Goal: Communication & Community: Ask a question

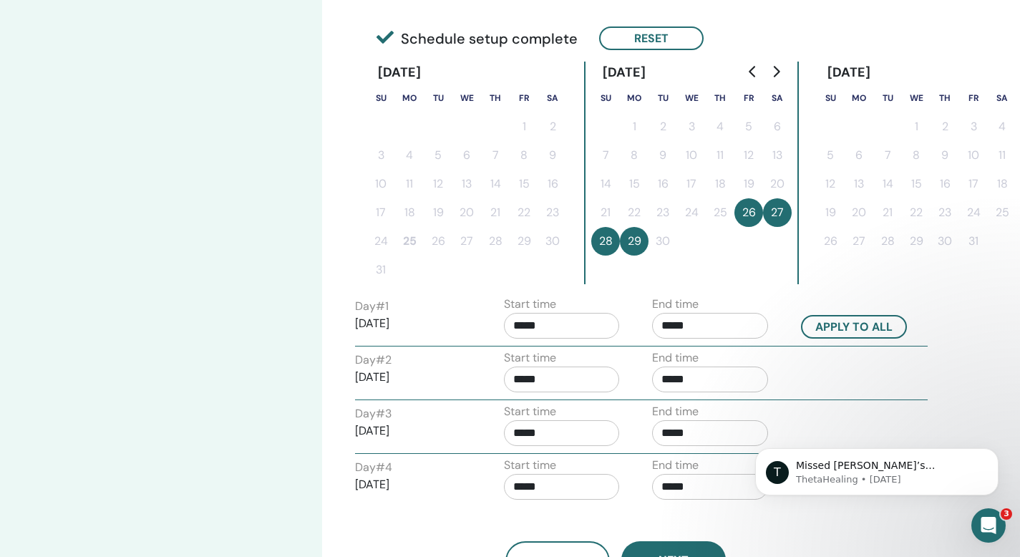
click at [747, 215] on button "26" at bounding box center [748, 212] width 29 height 29
click at [608, 233] on button "28" at bounding box center [605, 241] width 29 height 29
click at [669, 40] on button "Reset" at bounding box center [651, 38] width 105 height 24
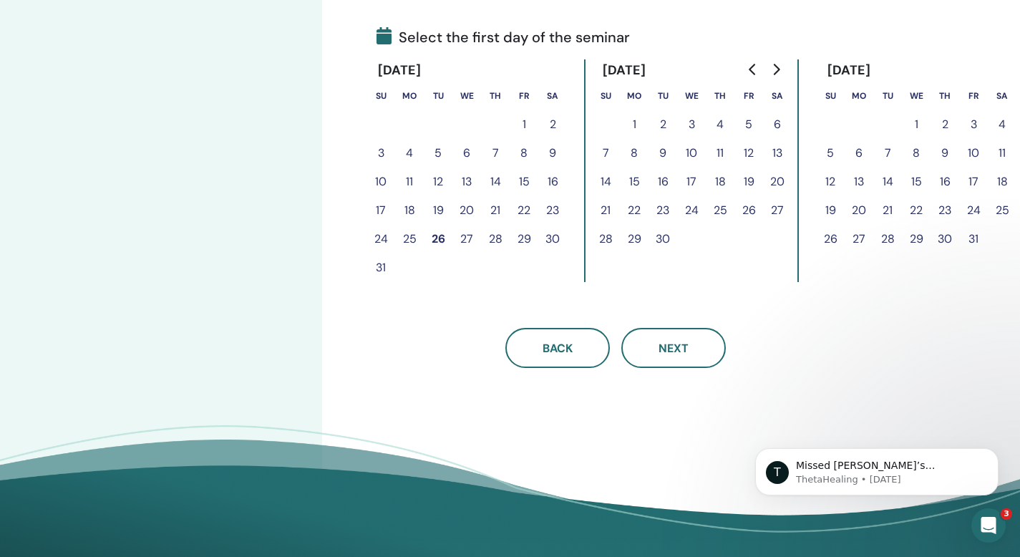
click at [752, 183] on button "19" at bounding box center [748, 181] width 29 height 29
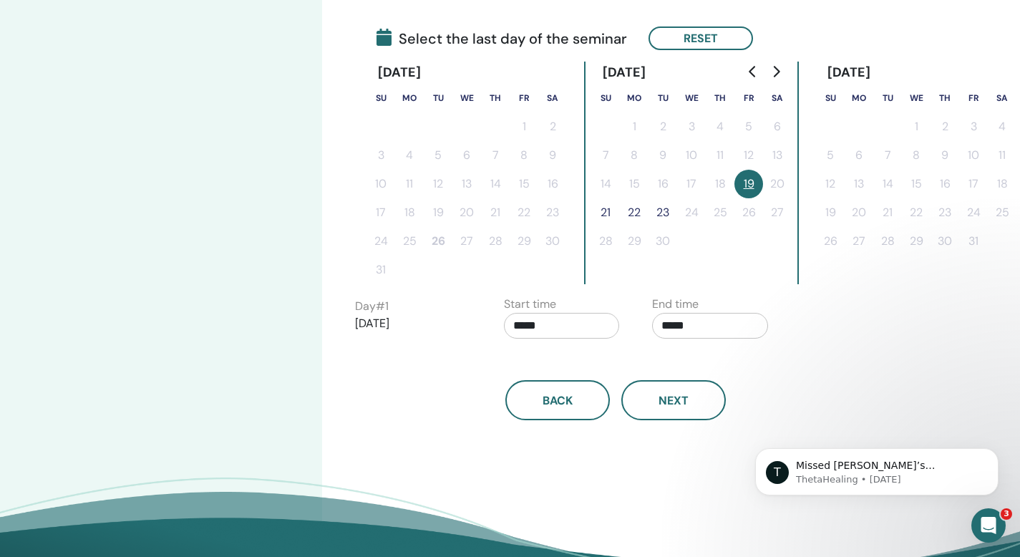
click at [638, 211] on button "22" at bounding box center [634, 212] width 29 height 29
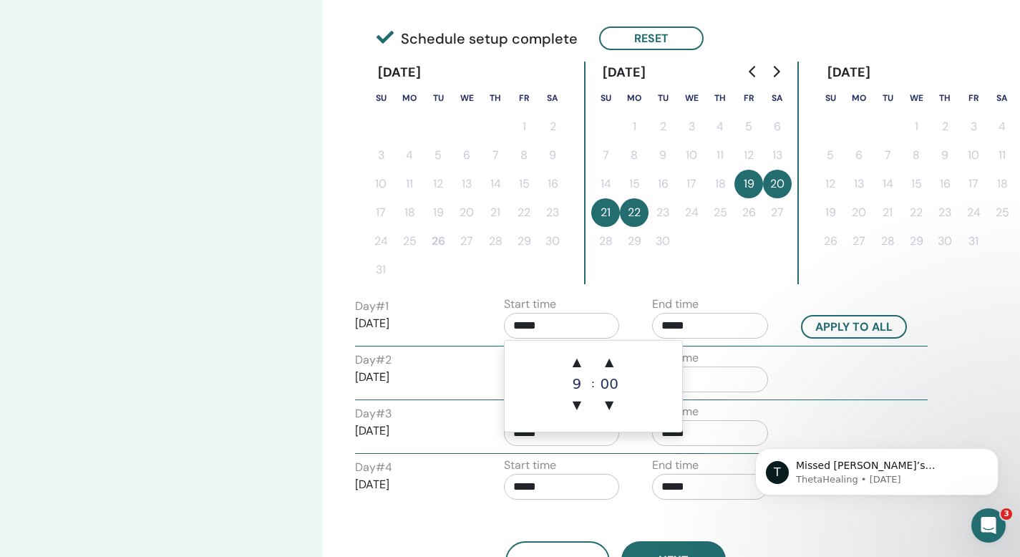
click at [560, 331] on input "*****" at bounding box center [562, 326] width 116 height 26
click at [609, 358] on span "▲" at bounding box center [609, 362] width 29 height 29
click at [610, 361] on span "▲" at bounding box center [609, 362] width 29 height 29
click at [575, 360] on span "▲" at bounding box center [577, 362] width 29 height 29
click at [612, 400] on span "▼" at bounding box center [609, 405] width 29 height 29
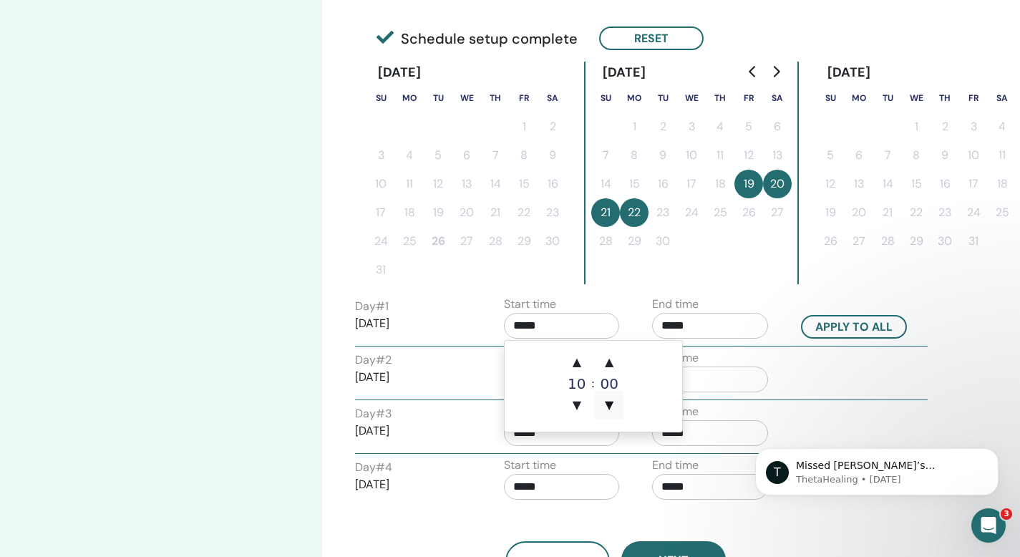
click at [612, 400] on span "▼" at bounding box center [609, 405] width 29 height 29
type input "*****"
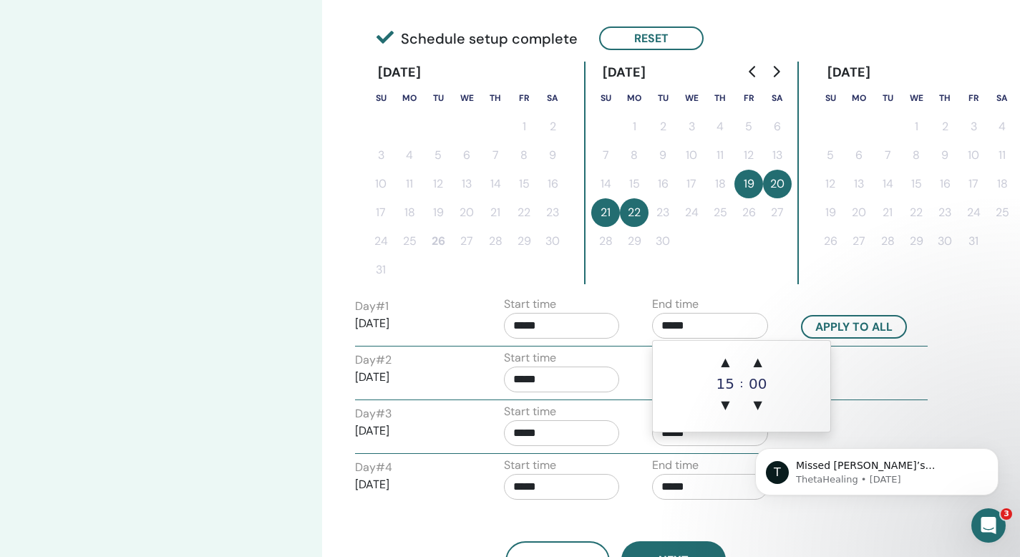
click at [706, 321] on input "*****" at bounding box center [710, 326] width 116 height 26
click at [724, 416] on span "▼" at bounding box center [725, 405] width 29 height 29
click at [760, 363] on span "▲" at bounding box center [758, 362] width 29 height 29
click at [757, 409] on span "▼" at bounding box center [758, 405] width 29 height 29
click at [753, 365] on span "▲" at bounding box center [758, 362] width 29 height 29
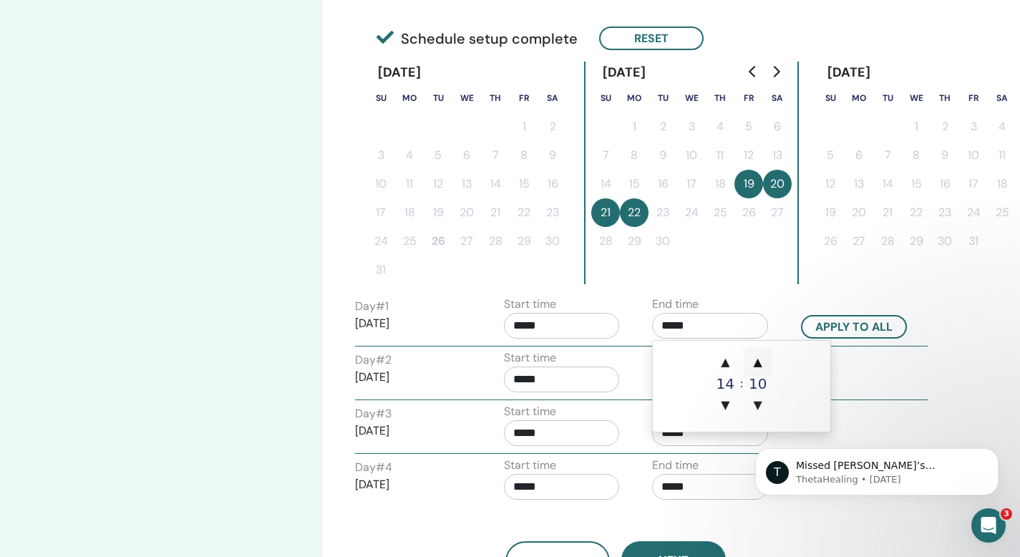
click at [753, 365] on span "▲" at bounding box center [758, 362] width 29 height 29
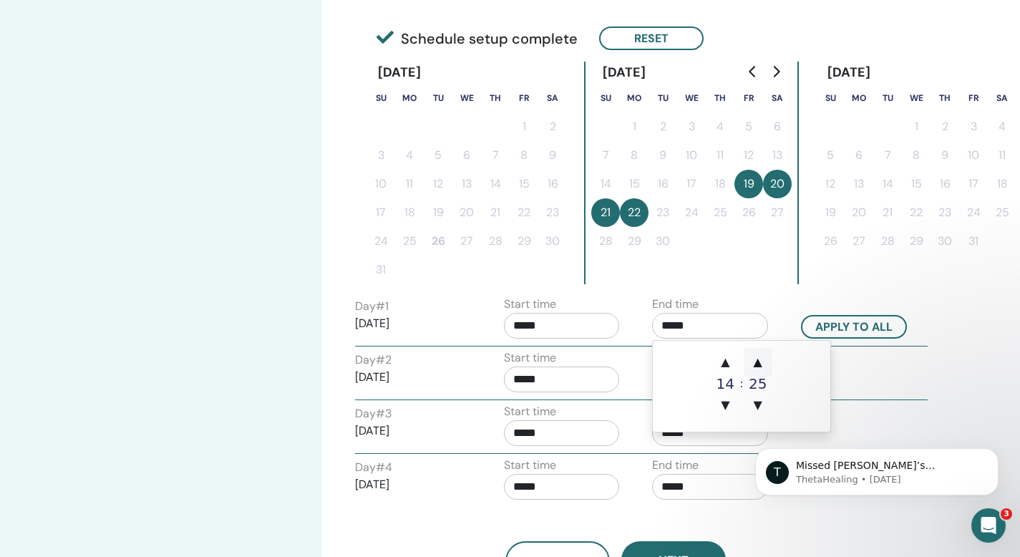
type input "*****"
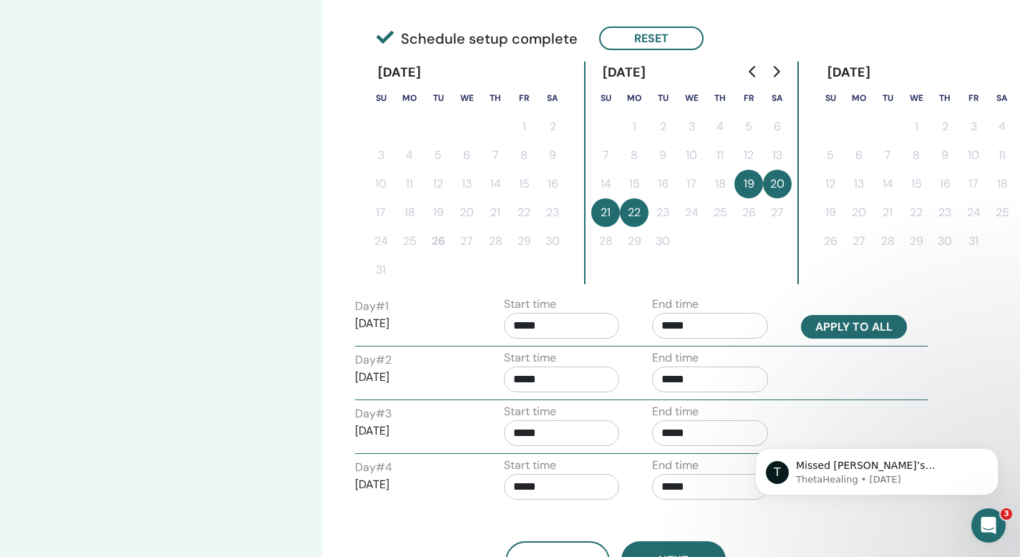
click at [819, 318] on button "Apply to all" at bounding box center [854, 327] width 106 height 24
type input "*****"
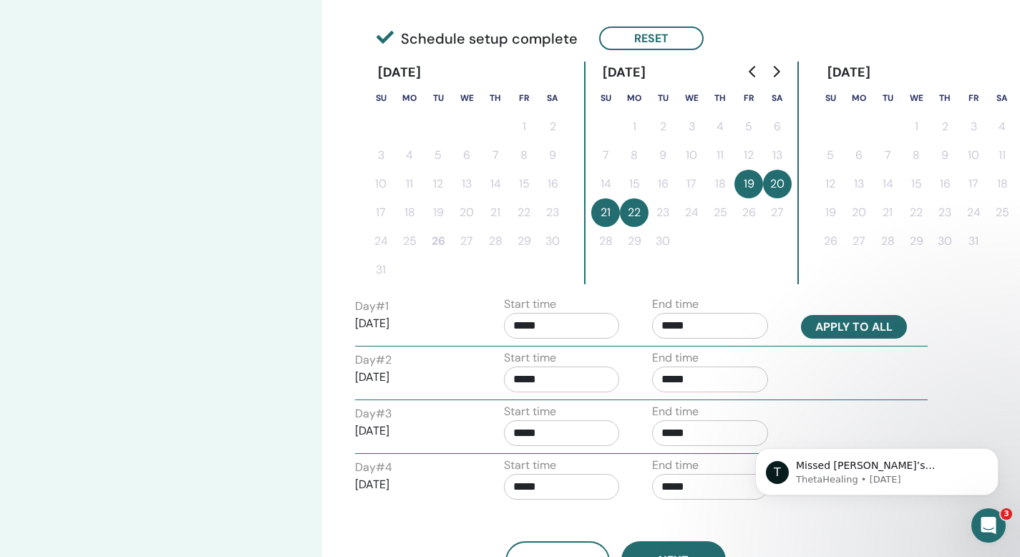
type input "*****"
click at [821, 324] on button "Apply to all" at bounding box center [854, 327] width 106 height 24
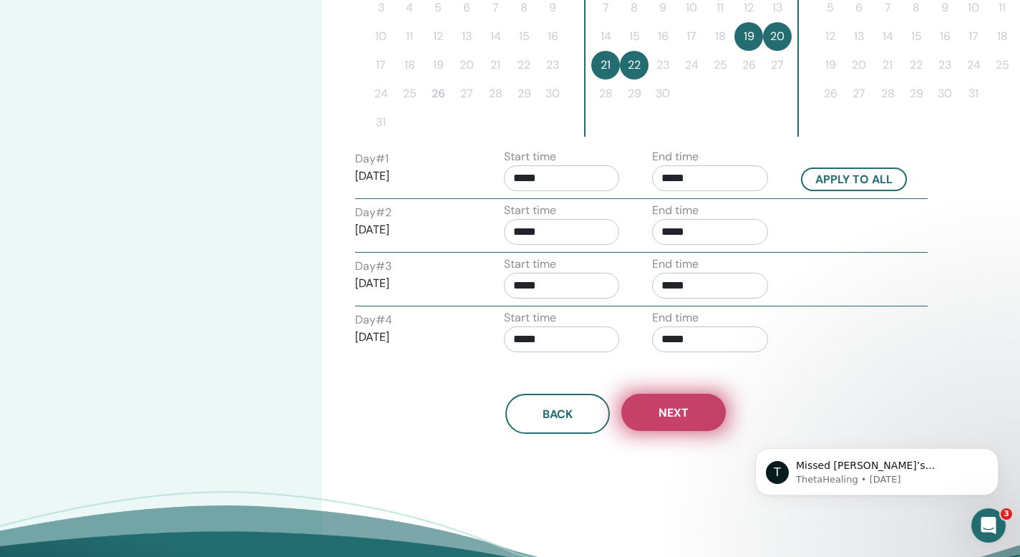
click at [694, 416] on button "Next" at bounding box center [673, 412] width 105 height 37
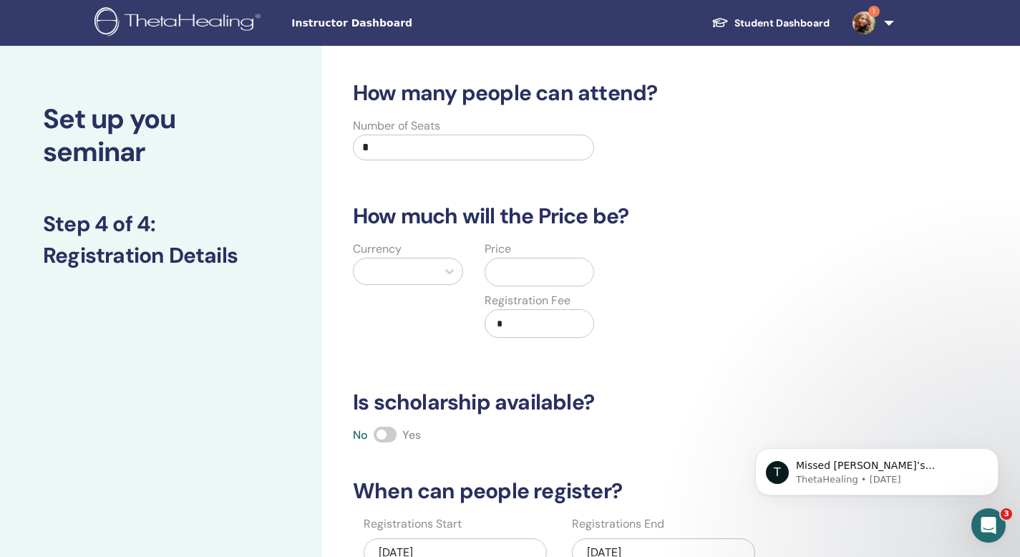
click at [429, 151] on input "*" at bounding box center [473, 148] width 241 height 26
type input "**"
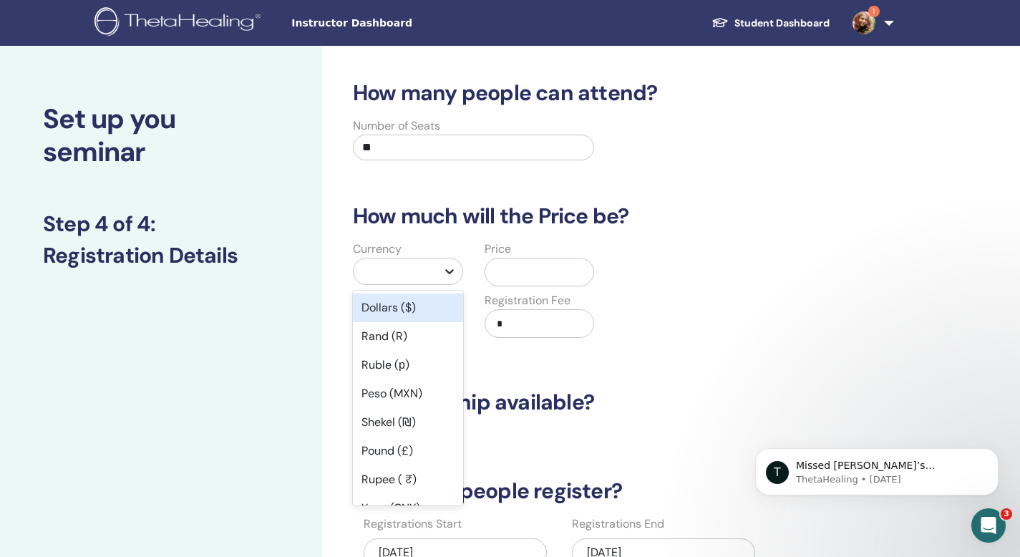
click at [449, 273] on icon at bounding box center [449, 271] width 9 height 5
click at [398, 480] on div "Rupee ( ₹)" at bounding box center [408, 479] width 110 height 29
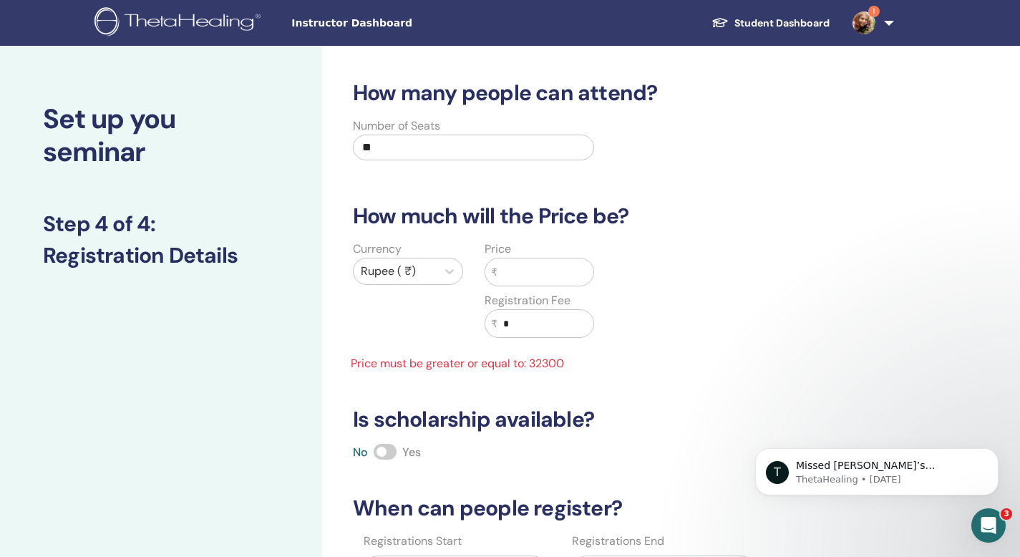
click at [523, 271] on input "text" at bounding box center [545, 271] width 97 height 27
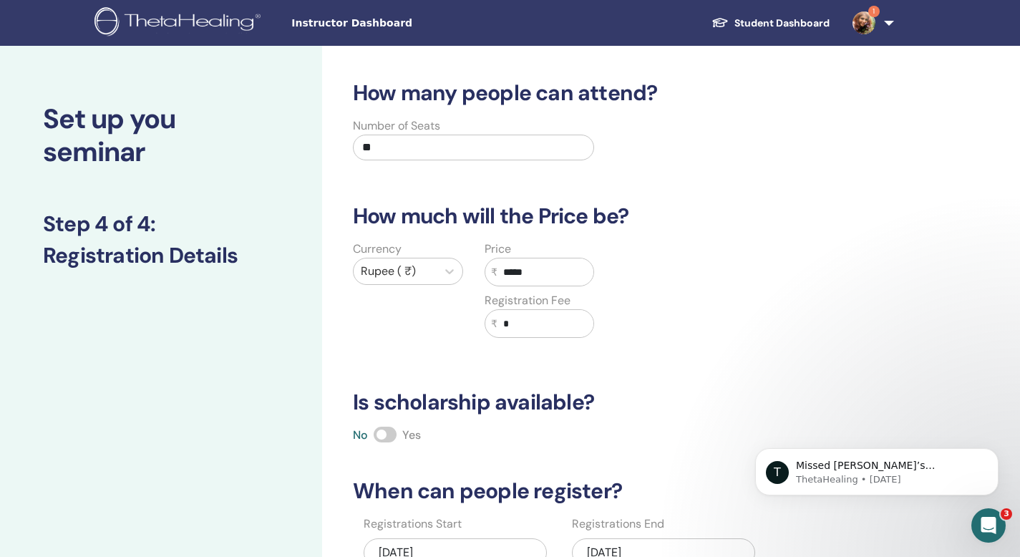
type input "*****"
click at [525, 325] on input "*" at bounding box center [545, 323] width 97 height 27
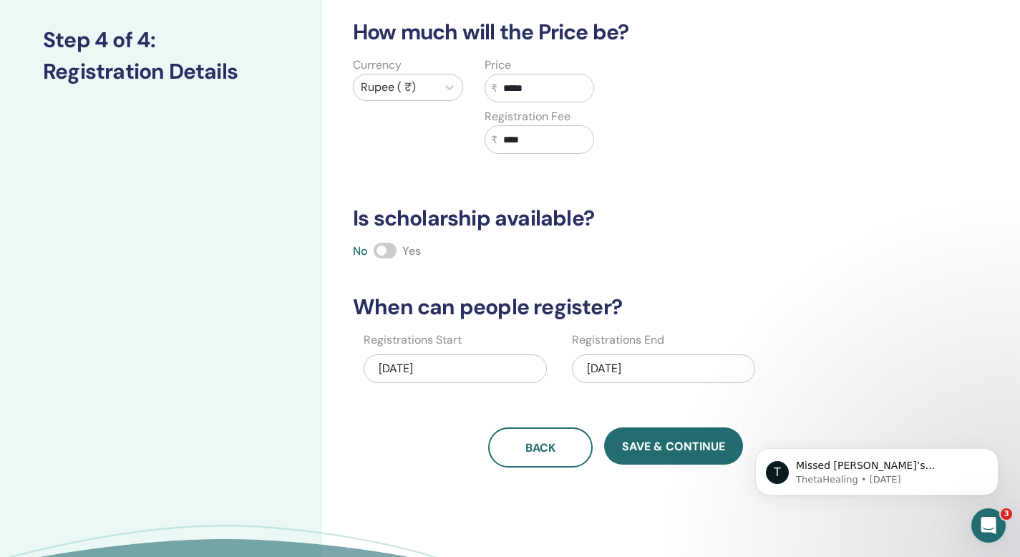
scroll to position [238, 0]
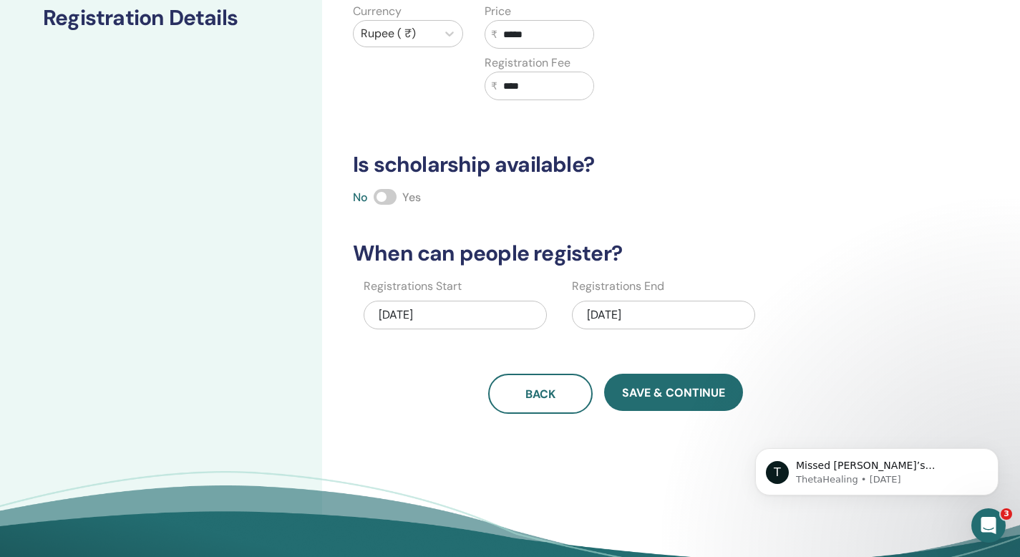
type input "****"
click at [390, 198] on span at bounding box center [385, 197] width 23 height 16
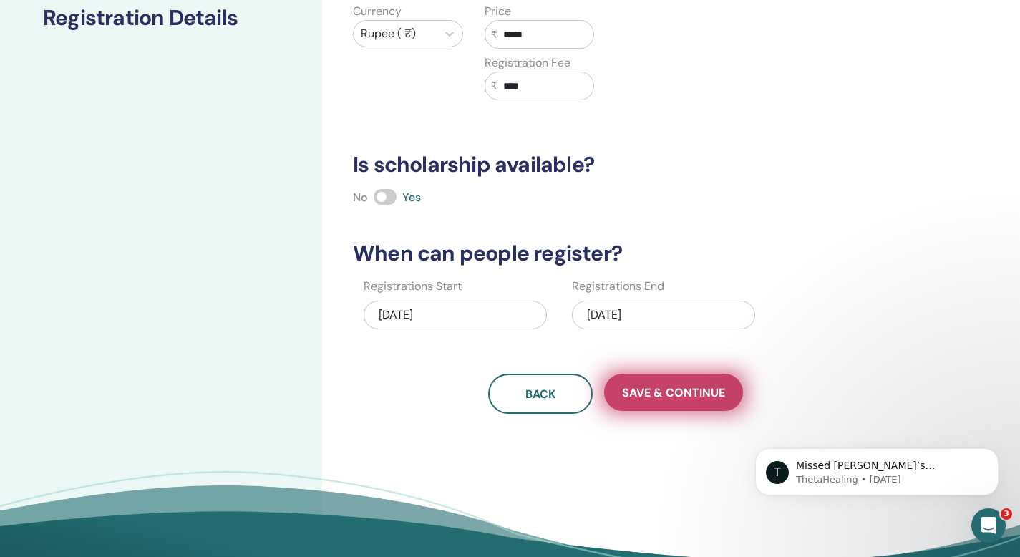
click at [666, 391] on span "Save & Continue" at bounding box center [673, 392] width 103 height 15
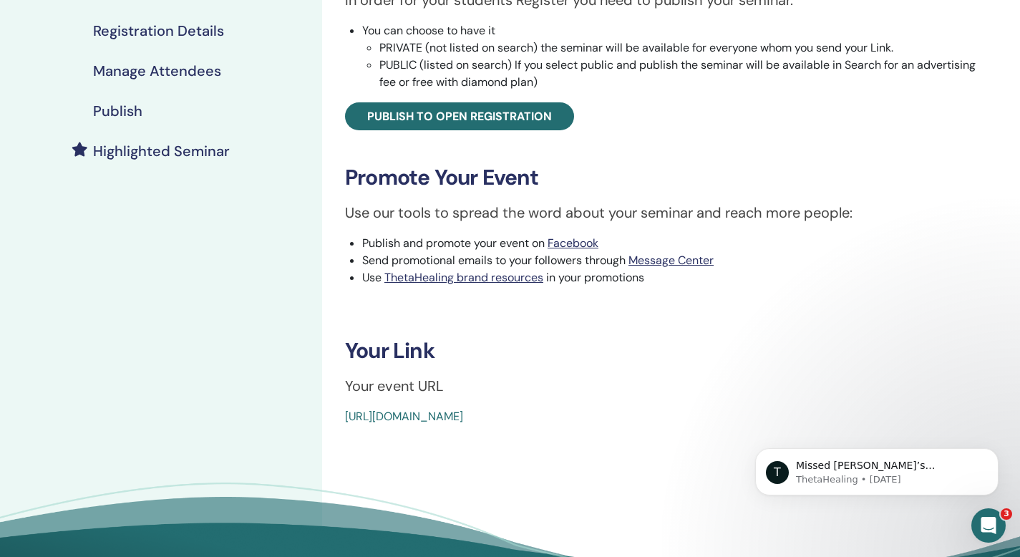
click at [341, 409] on div "Advanced DNA Event Type Online Event Status Not Published Registrations 0/20 Pu…" at bounding box center [662, 112] width 663 height 625
click at [344, 409] on div "Advanced DNA Event Type Online Event Status Not Published Registrations 0/20 Pu…" at bounding box center [662, 112] width 663 height 625
drag, startPoint x: 344, startPoint y: 409, endPoint x: 648, endPoint y: 429, distance: 305.6
click at [648, 429] on div "Advanced DNA Event Type Online Event Status Not Published Registrations 0/20 Pu…" at bounding box center [662, 196] width 680 height 860
copy link "https://www.thetahealing.com/seminar-375746-details.html"
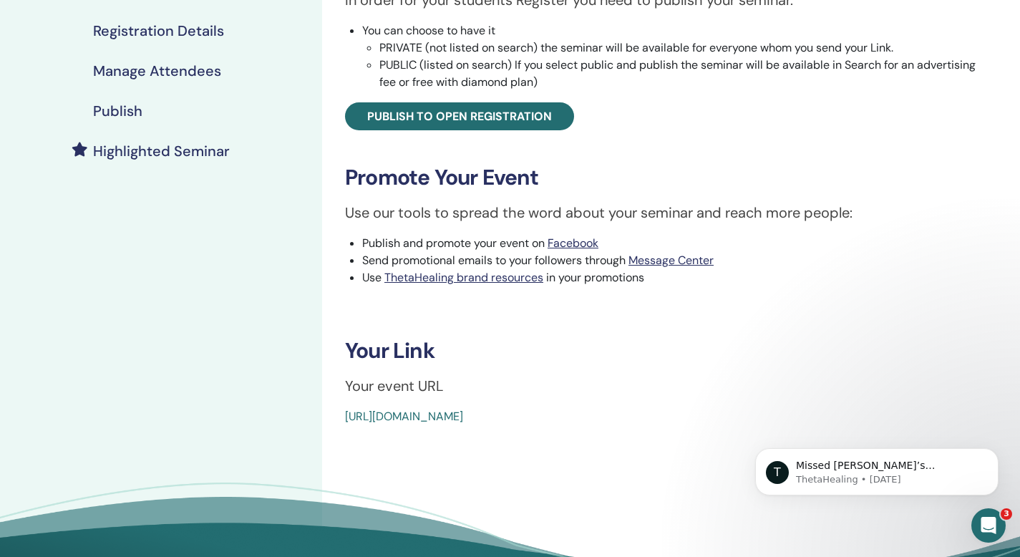
click at [492, 341] on h3 "Your Link" at bounding box center [662, 351] width 634 height 26
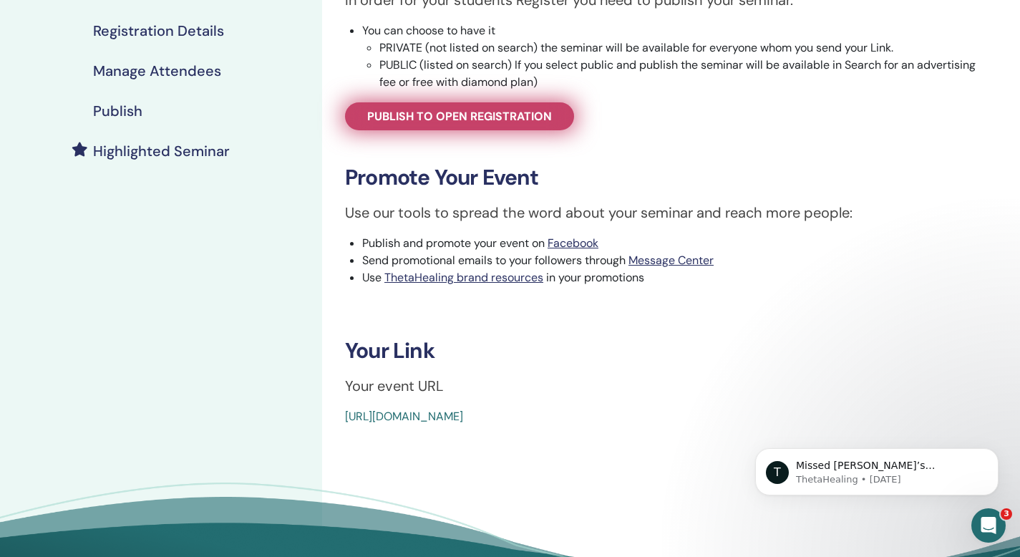
click at [396, 123] on span "Publish to open registration" at bounding box center [459, 116] width 185 height 15
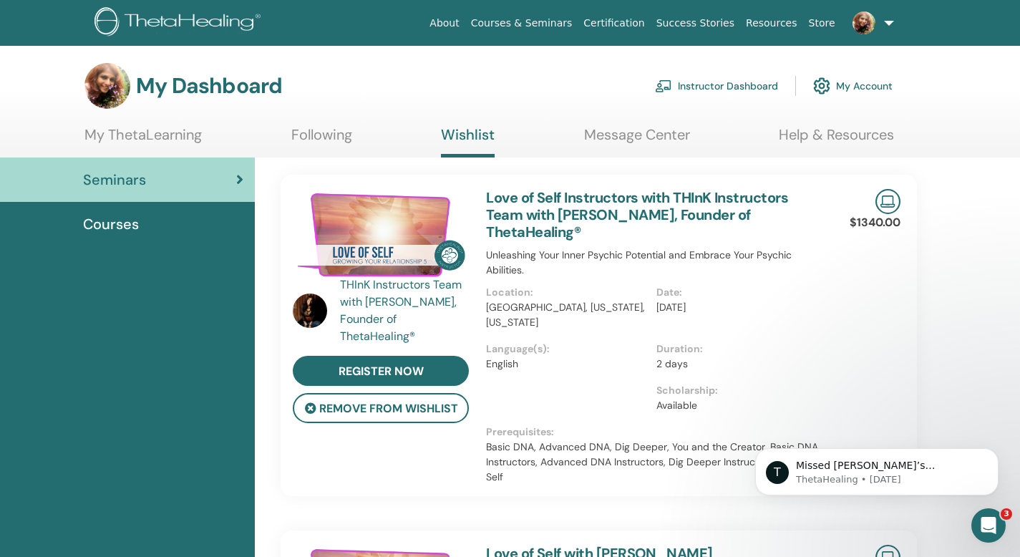
click at [857, 142] on link "Help & Resources" at bounding box center [836, 140] width 115 height 28
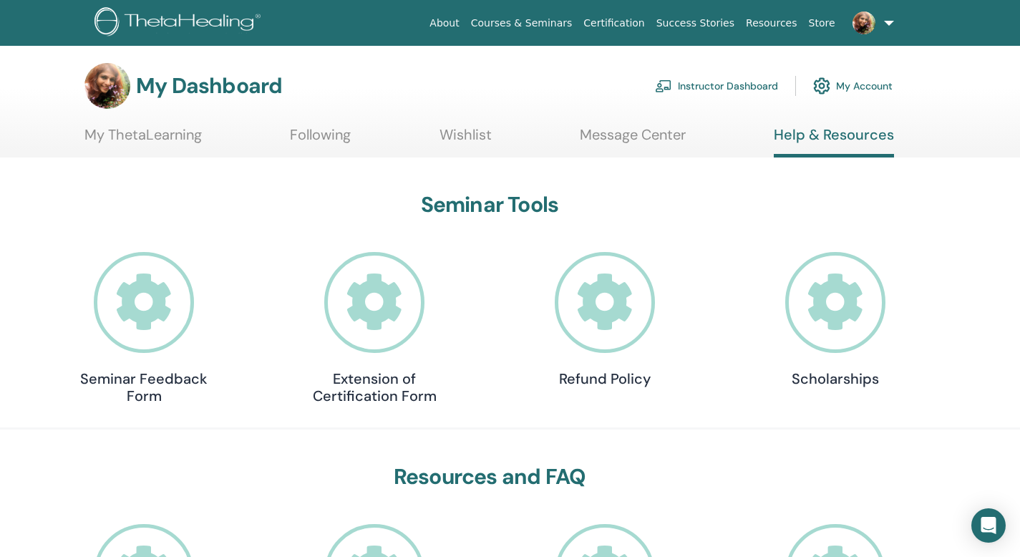
click at [399, 300] on icon at bounding box center [374, 302] width 101 height 101
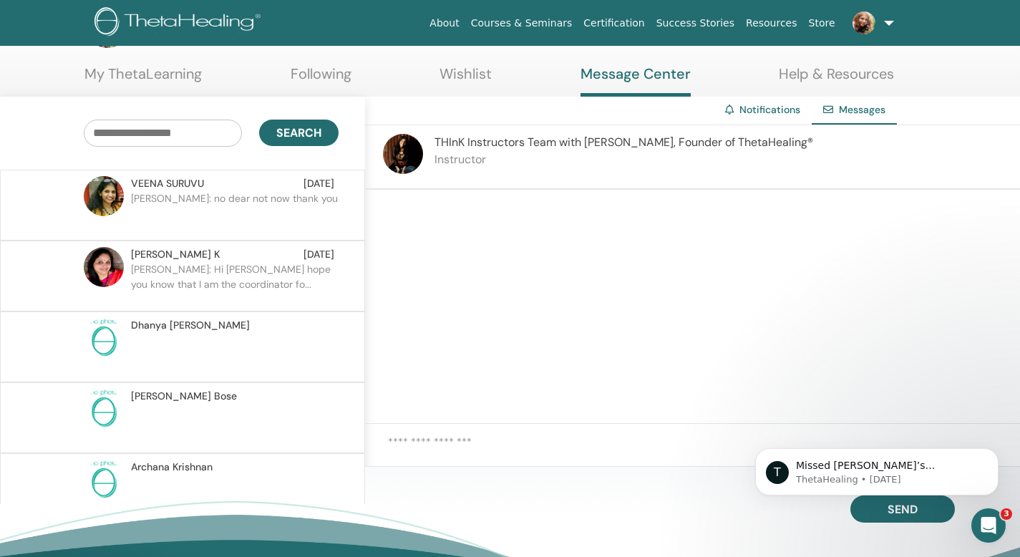
click at [233, 276] on p "[PERSON_NAME]: Hi [PERSON_NAME] hope you know that I am the coordinator fo..." at bounding box center [235, 283] width 208 height 43
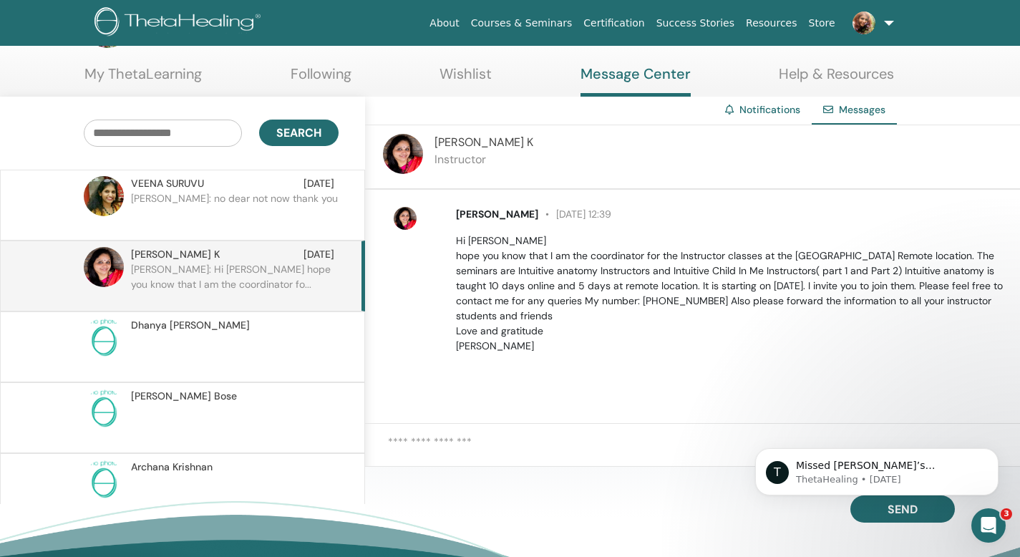
click at [519, 452] on textarea at bounding box center [704, 451] width 632 height 35
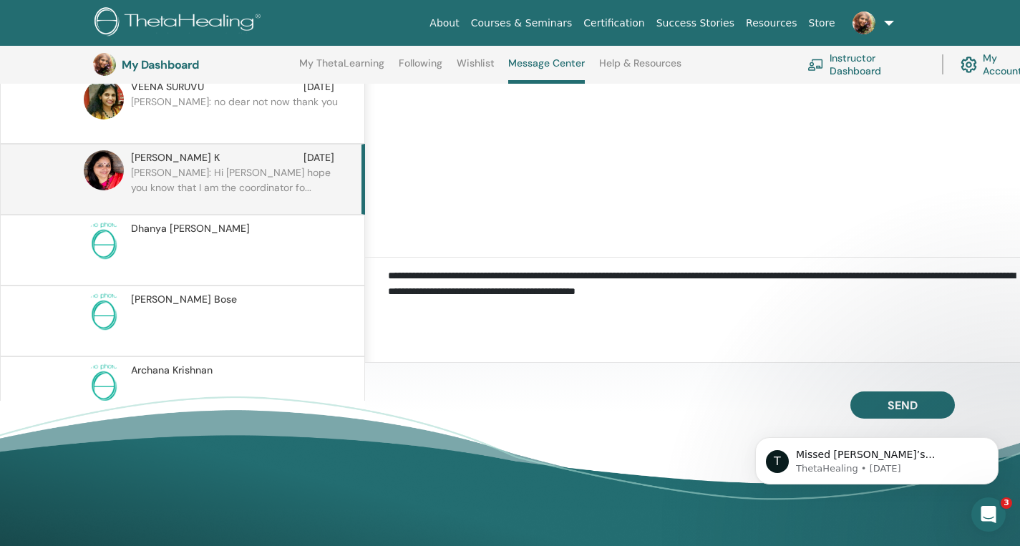
scroll to position [198, 0]
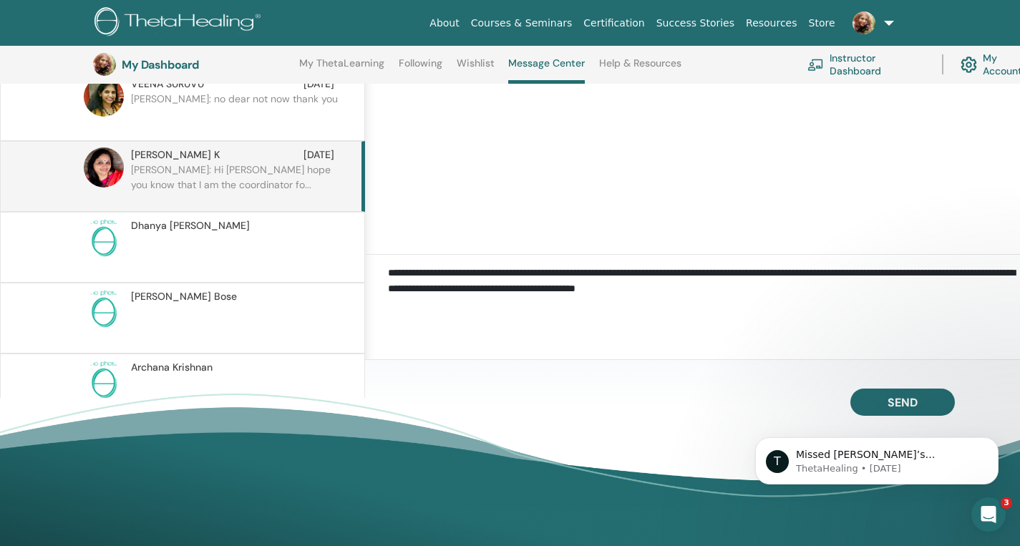
type textarea "**********"
click at [902, 408] on div "T Missed Vianna’s ThetaHealing Webinar? Lucky you — the wait is over! Many of V…" at bounding box center [876, 395] width 263 height 179
click at [229, 178] on p "[PERSON_NAME]: Hi [PERSON_NAME] hope you know that I am the coordinator fo..." at bounding box center [235, 183] width 208 height 43
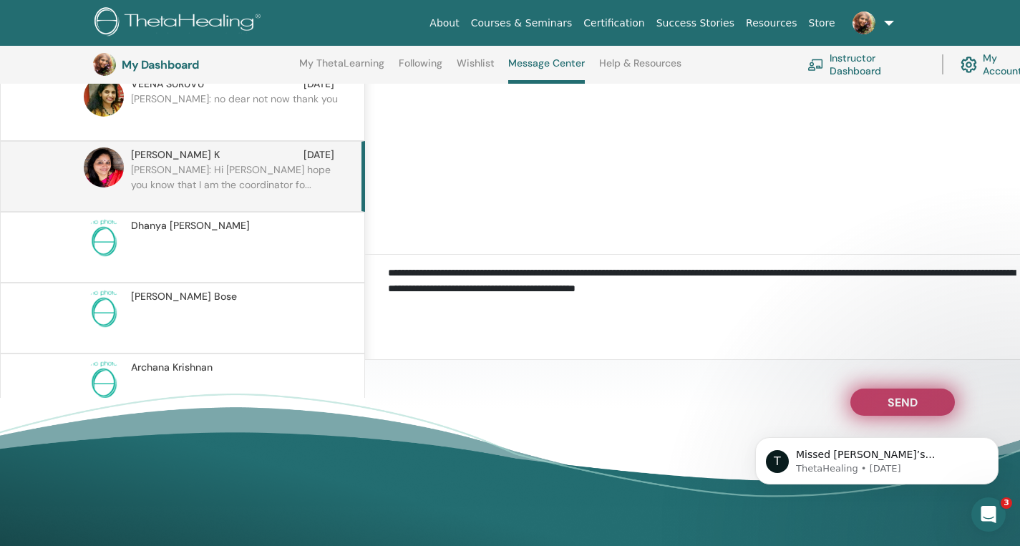
click at [888, 404] on span "Send" at bounding box center [903, 400] width 30 height 10
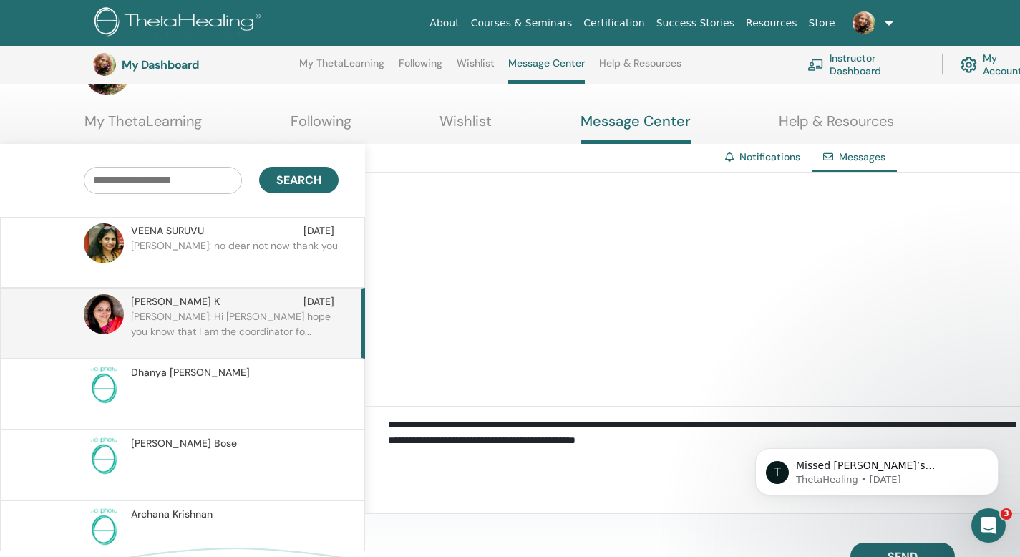
scroll to position [0, 0]
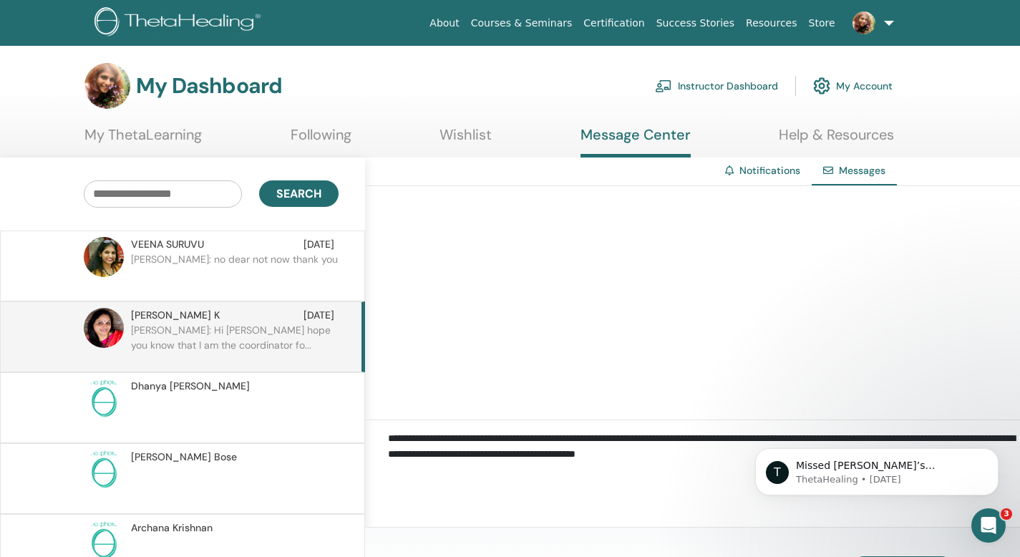
click at [201, 338] on p "Devaki: Hi Priya hope you know that I am the coordinator fo..." at bounding box center [235, 344] width 208 height 43
click at [215, 334] on p "Devaki: Hi Priya hope you know that I am the coordinator fo..." at bounding box center [235, 344] width 208 height 43
click at [193, 348] on p "Devaki: Hi Priya hope you know that I am the coordinator fo..." at bounding box center [235, 344] width 208 height 43
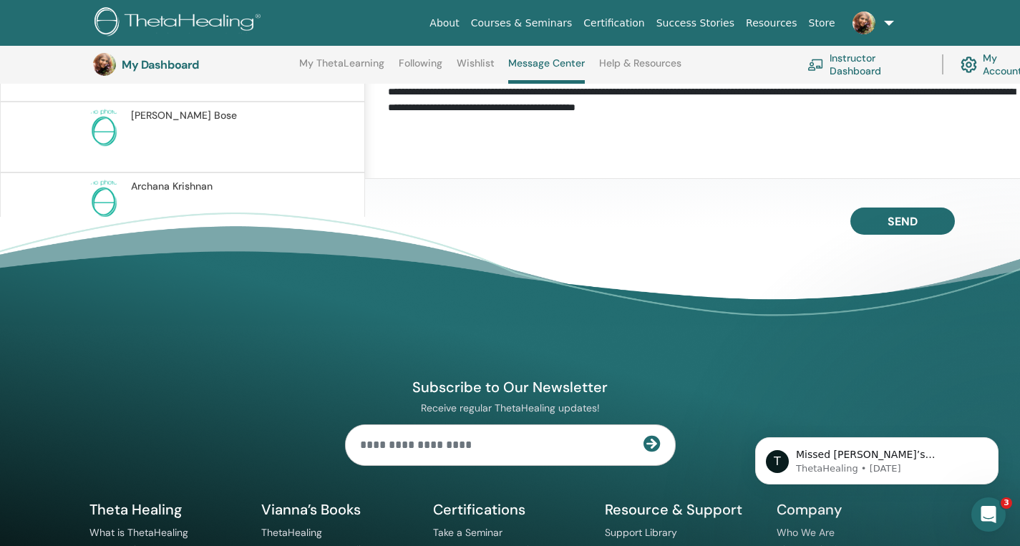
scroll to position [407, 0]
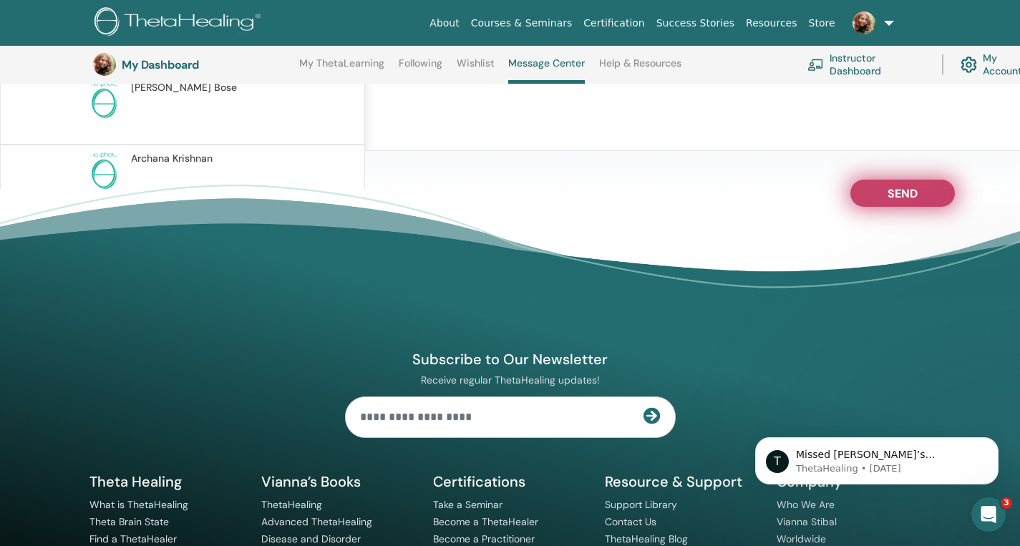
click at [894, 195] on span "Send" at bounding box center [903, 191] width 30 height 10
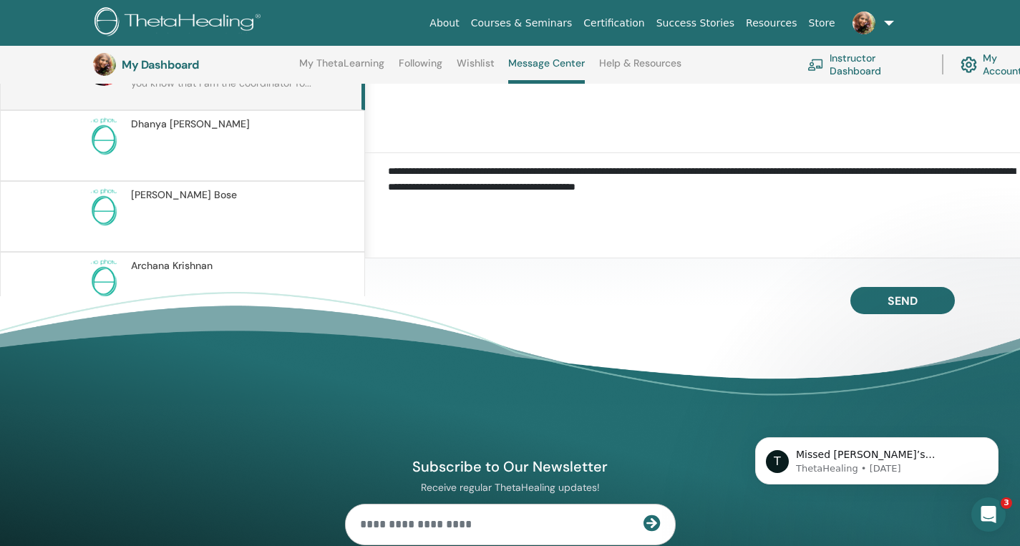
scroll to position [310, 0]
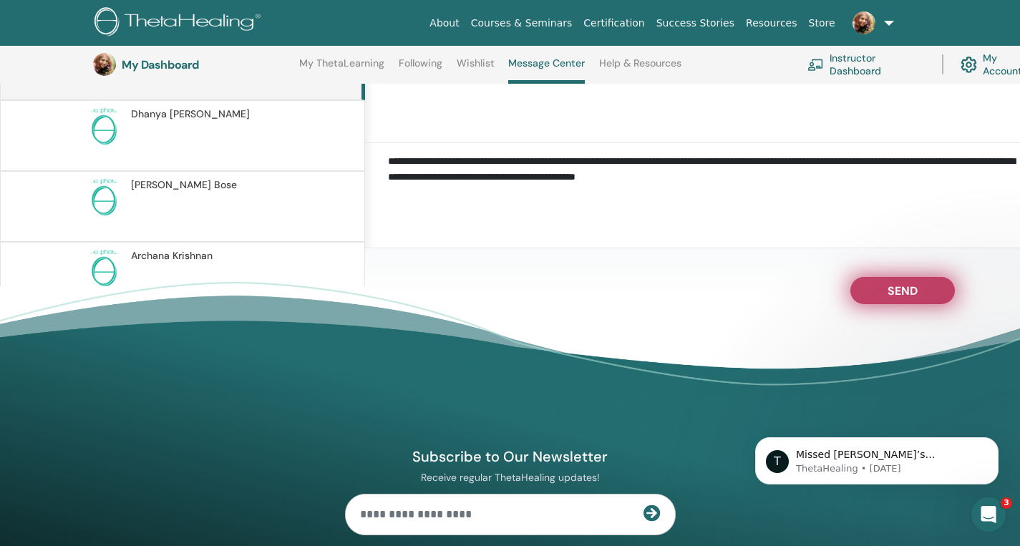
click at [884, 293] on button "Send" at bounding box center [902, 290] width 105 height 27
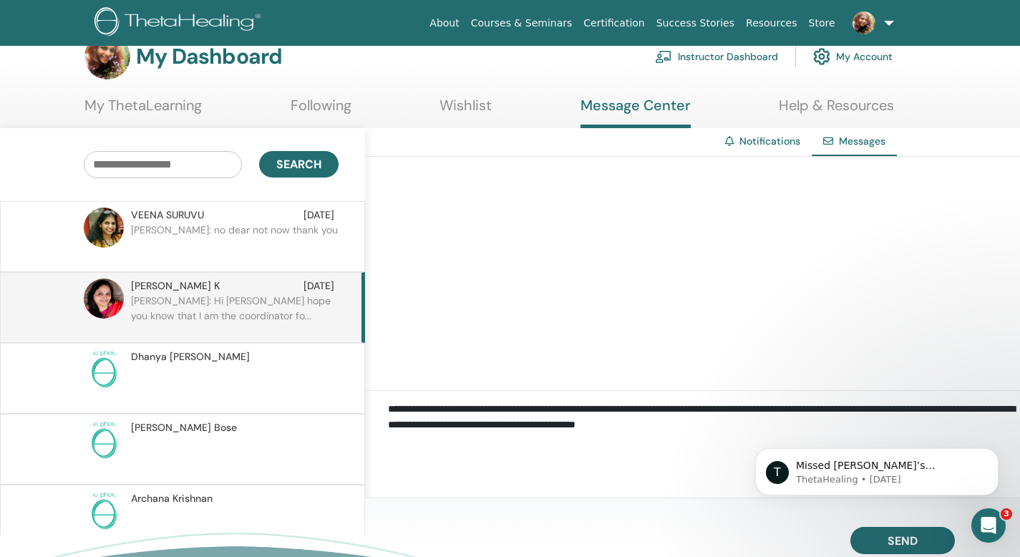
scroll to position [0, 0]
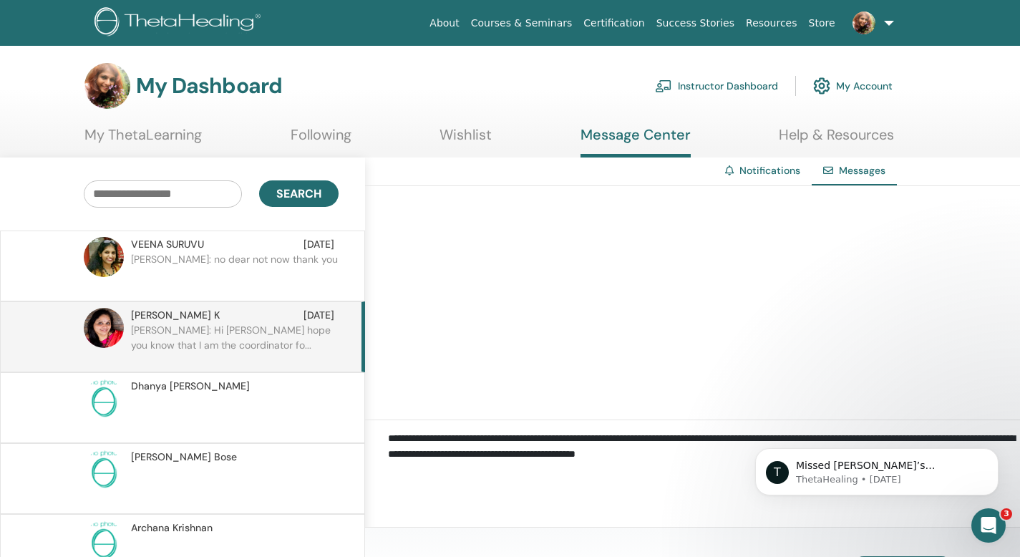
drag, startPoint x: 389, startPoint y: 432, endPoint x: 553, endPoint y: 524, distance: 187.8
click at [553, 524] on div "**********" at bounding box center [692, 342] width 655 height 370
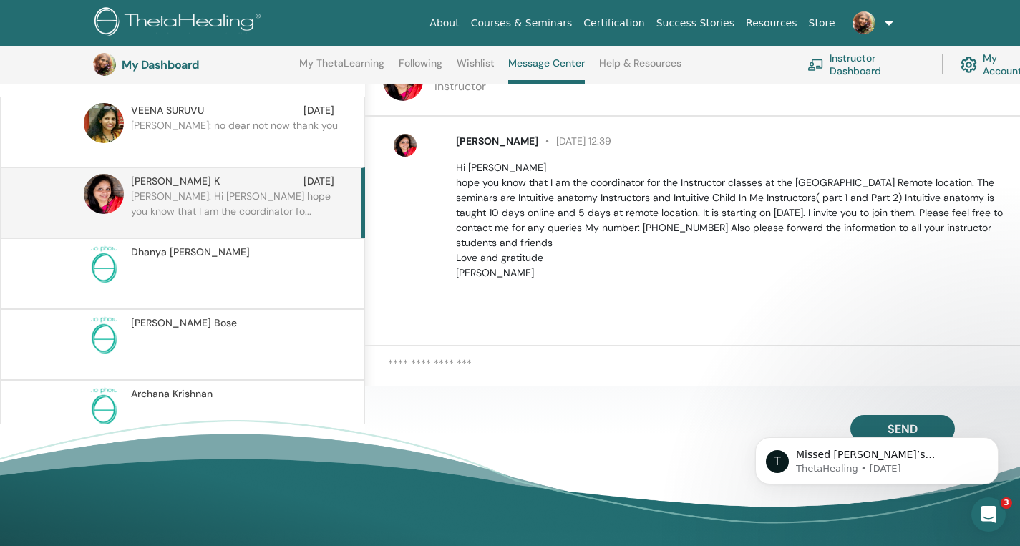
click at [503, 371] on textarea at bounding box center [704, 373] width 632 height 34
paste textarea "**********"
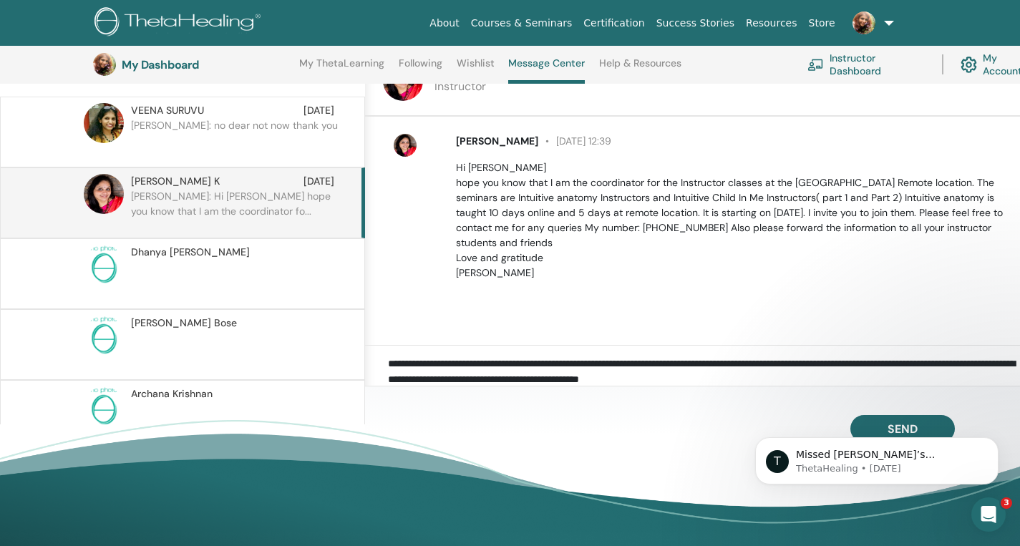
scroll to position [11, 0]
type textarea "**********"
click at [987, 518] on icon "Open Intercom Messenger" at bounding box center [987, 513] width 24 height 24
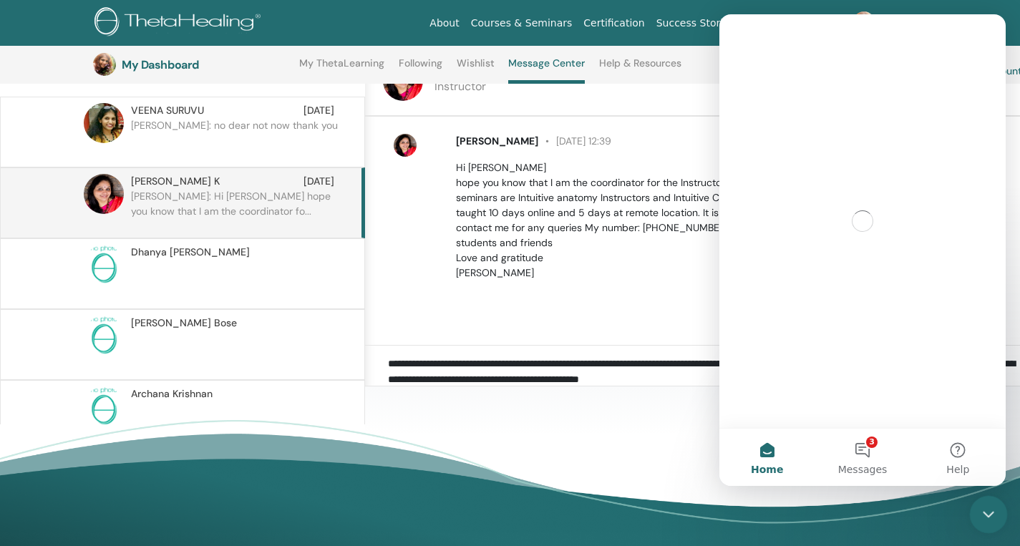
scroll to position [0, 0]
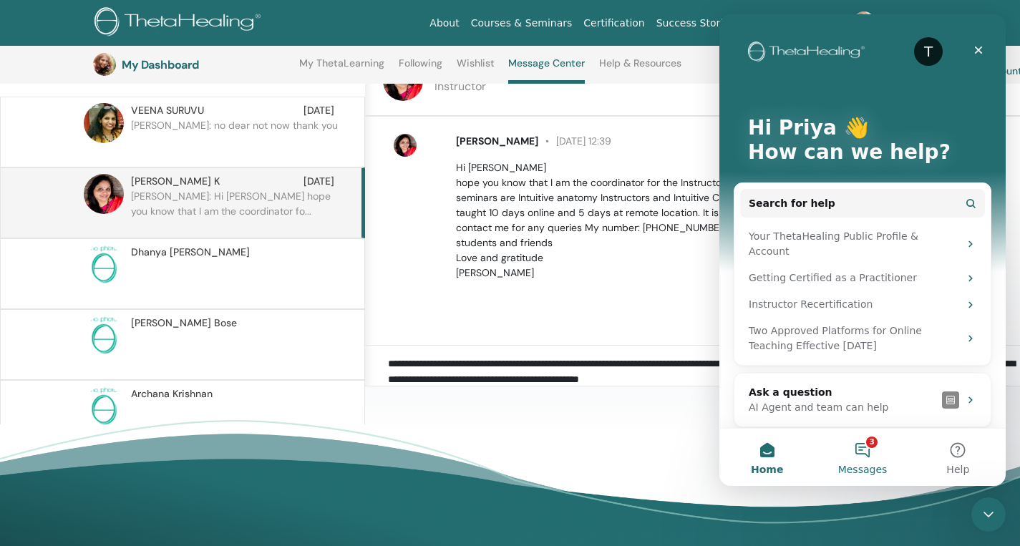
click at [865, 451] on button "3 Messages" at bounding box center [862, 457] width 95 height 57
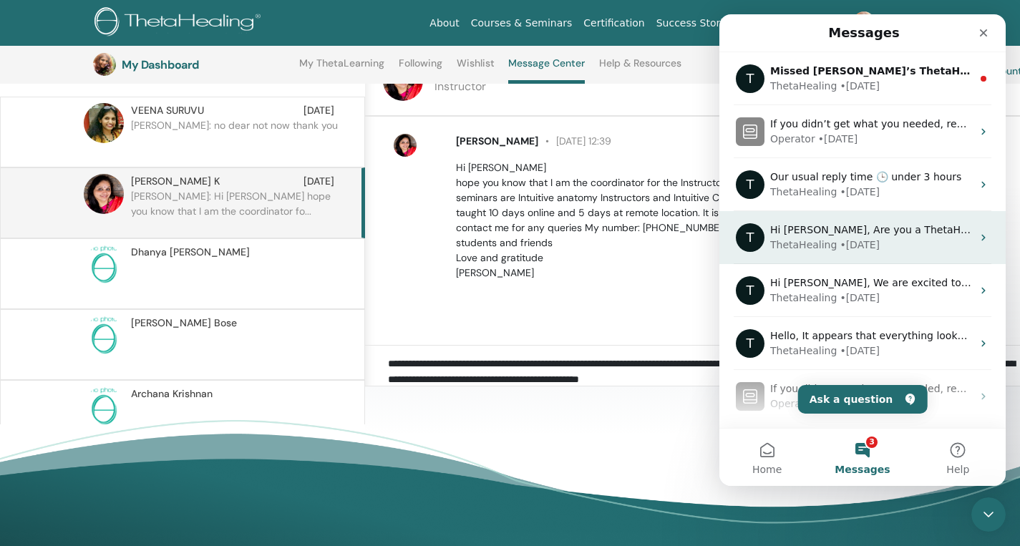
scroll to position [158, 0]
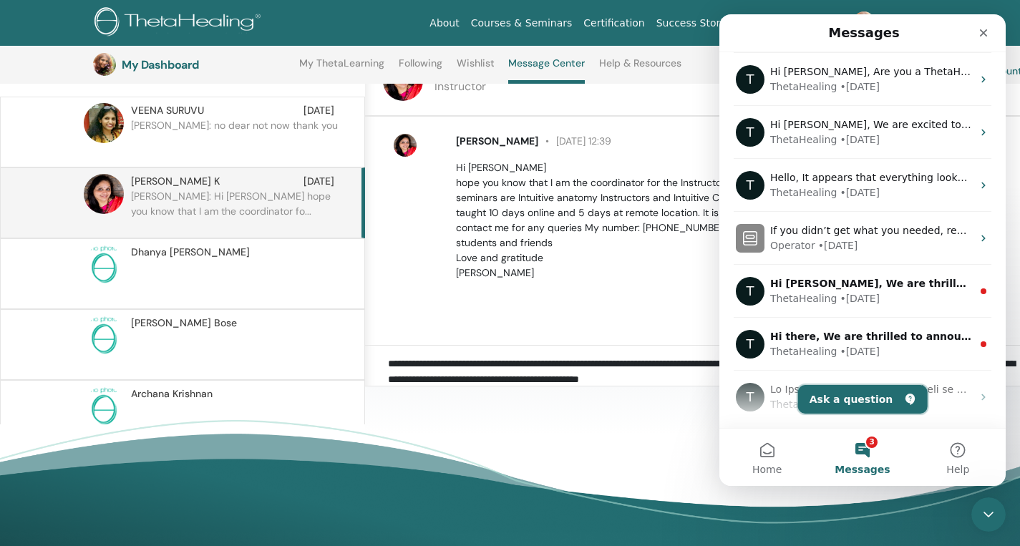
click at [833, 399] on button "Ask a question" at bounding box center [863, 399] width 130 height 29
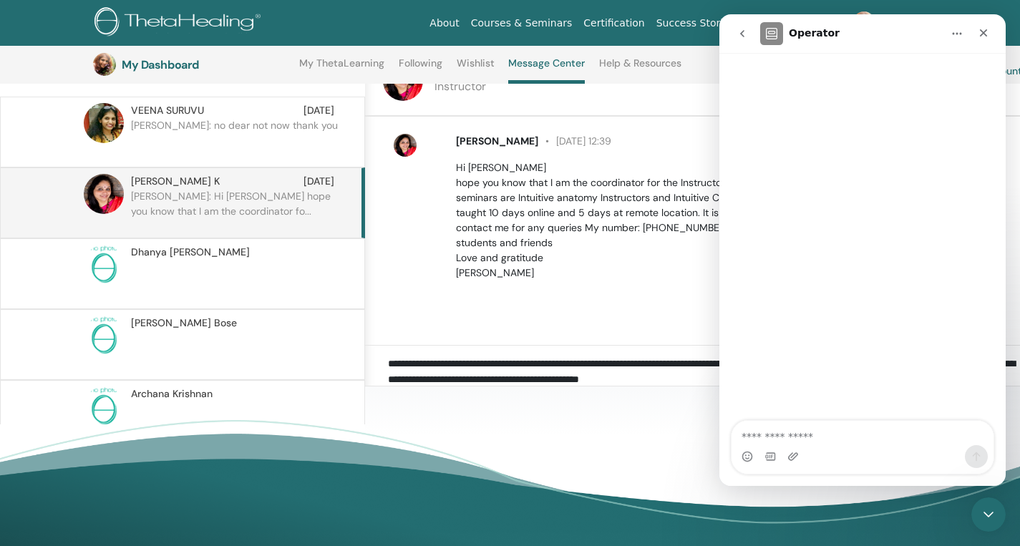
click at [795, 444] on textarea "Ask a question…" at bounding box center [863, 433] width 262 height 24
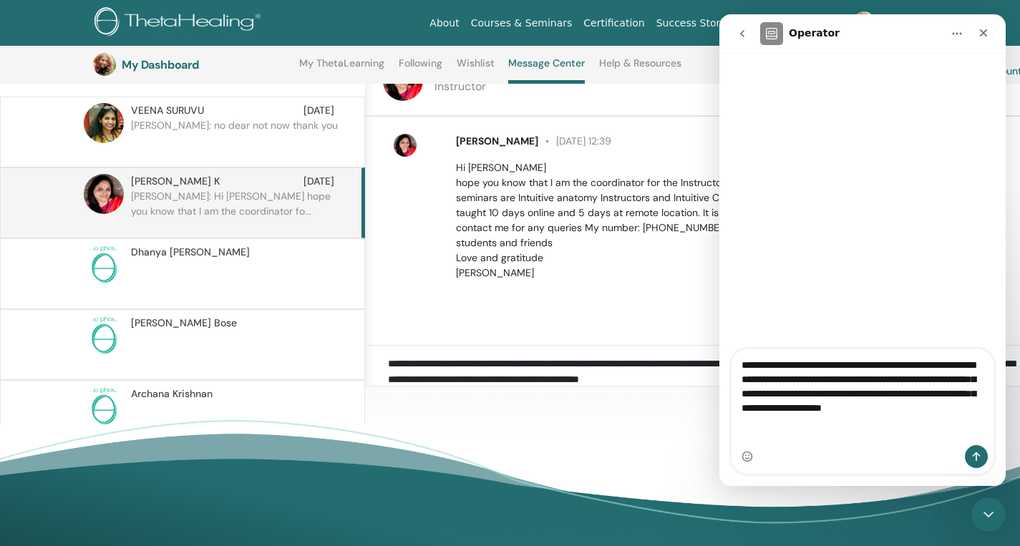
click at [986, 419] on textarea "**********" at bounding box center [863, 390] width 262 height 82
click at [850, 431] on textarea "**********" at bounding box center [863, 390] width 262 height 82
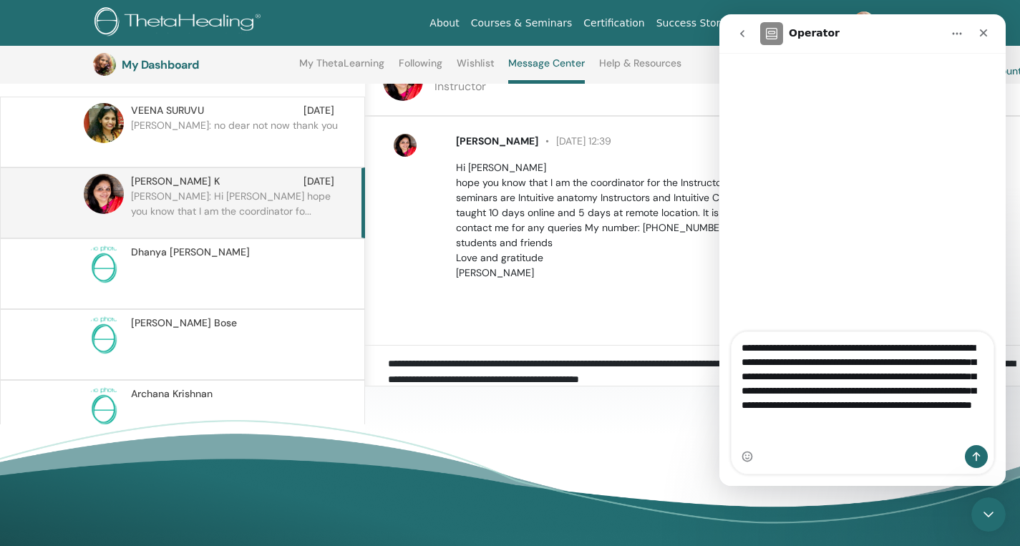
type textarea "**********"
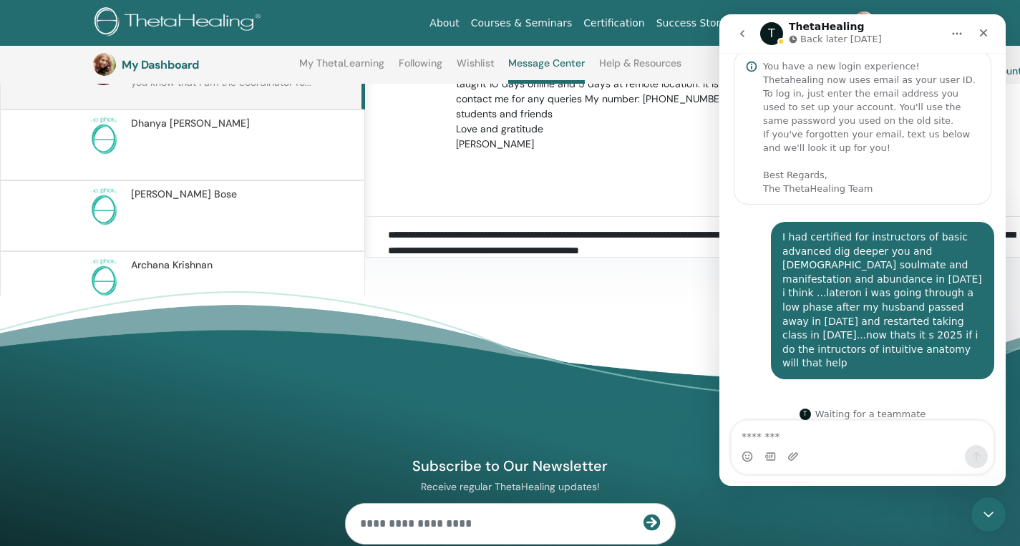
scroll to position [215, 0]
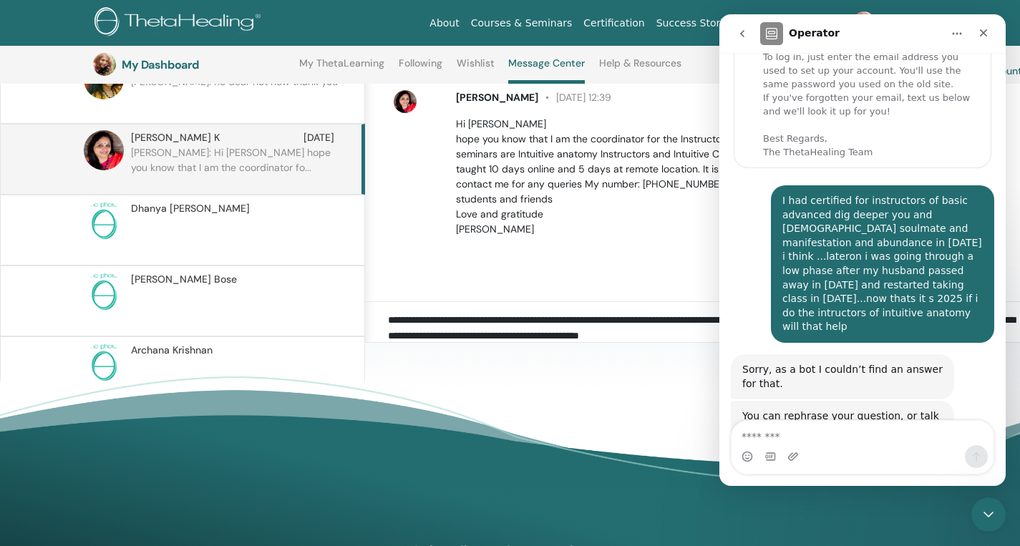
drag, startPoint x: 882, startPoint y: 30, endPoint x: 892, endPoint y: 14, distance: 18.7
click at [892, 14] on nav "Operator" at bounding box center [862, 33] width 286 height 39
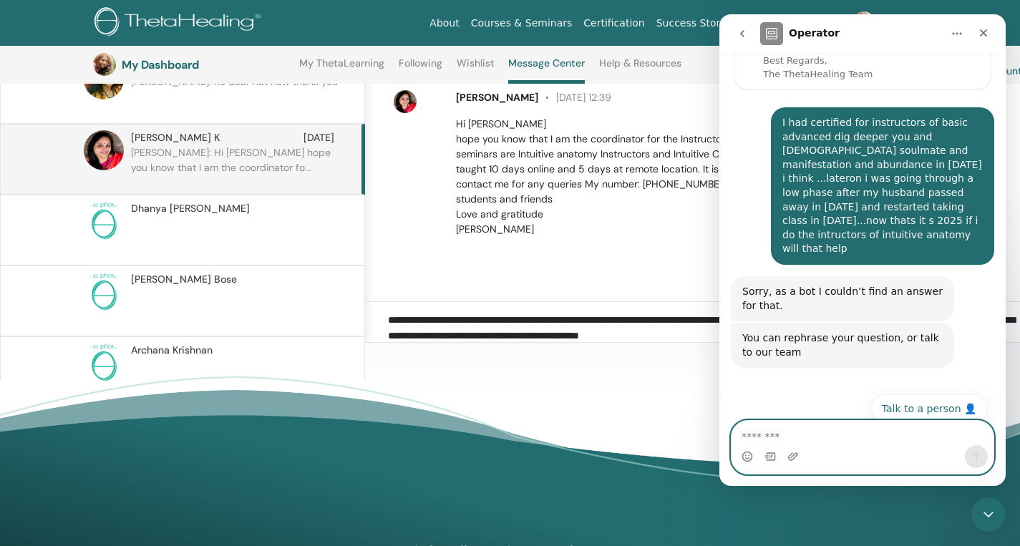
click at [805, 436] on textarea "Message…" at bounding box center [863, 433] width 262 height 24
type textarea "**********"
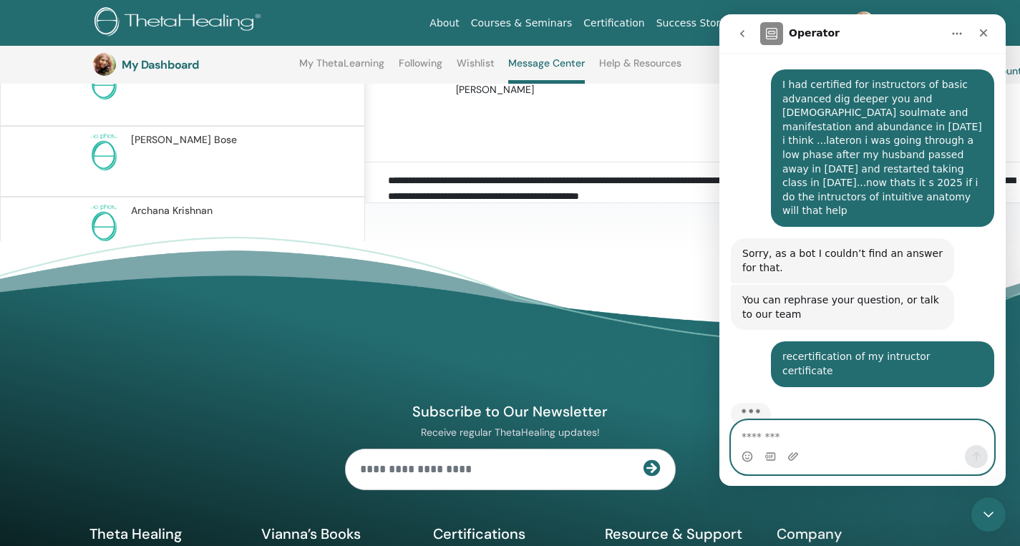
scroll to position [366, 0]
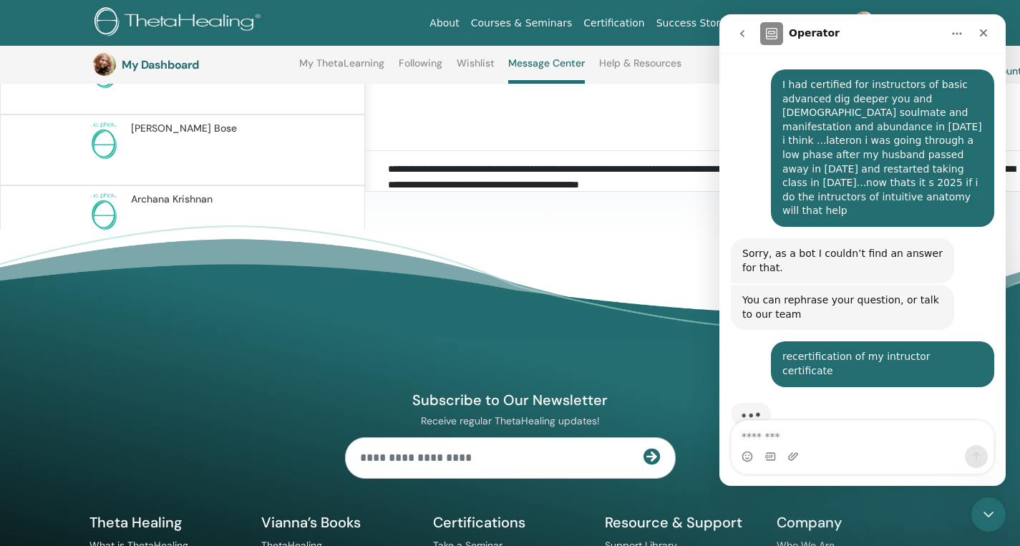
click at [569, 194] on textarea "**********" at bounding box center [704, 178] width 632 height 35
click at [986, 31] on icon "Close" at bounding box center [983, 32] width 11 height 11
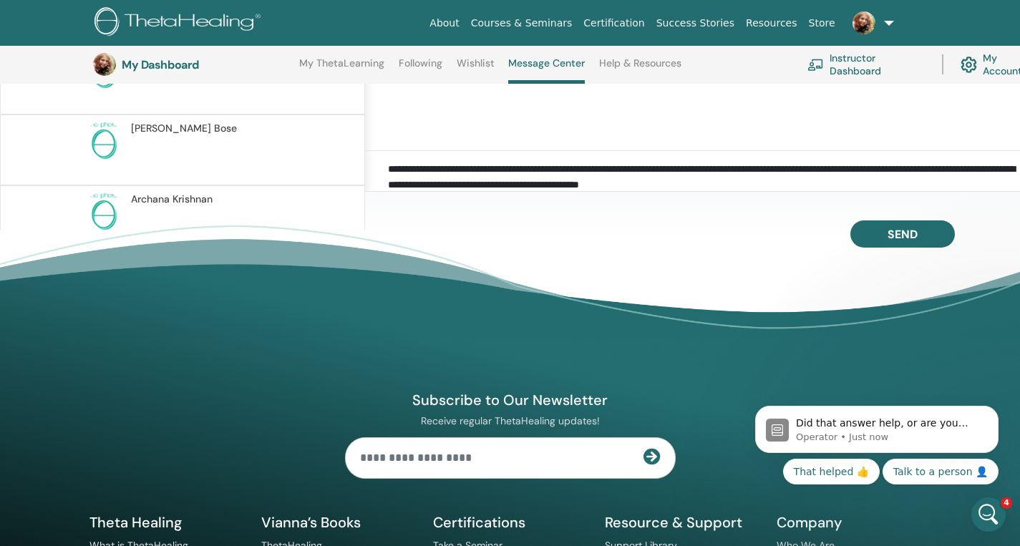
scroll to position [0, 0]
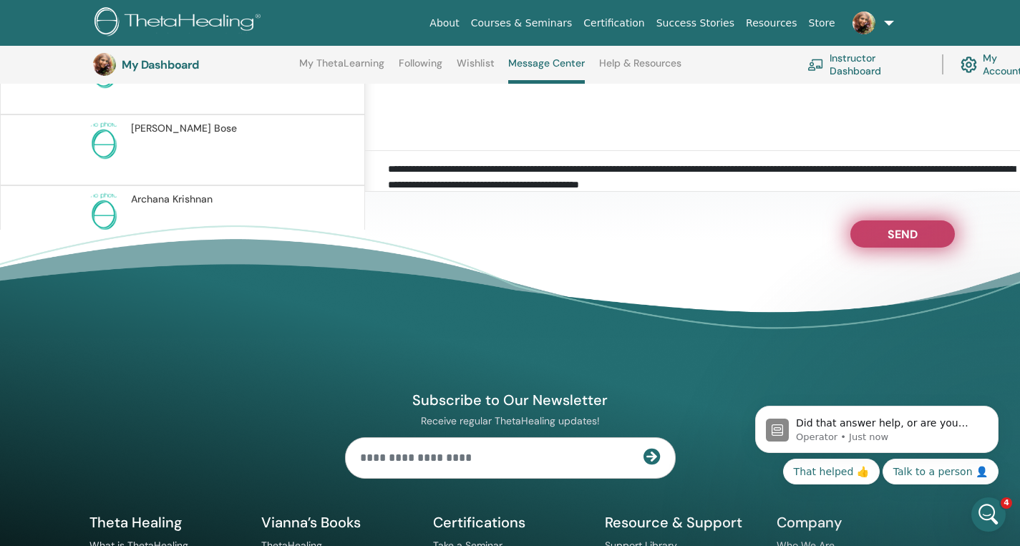
click at [890, 237] on span "Send" at bounding box center [903, 232] width 30 height 10
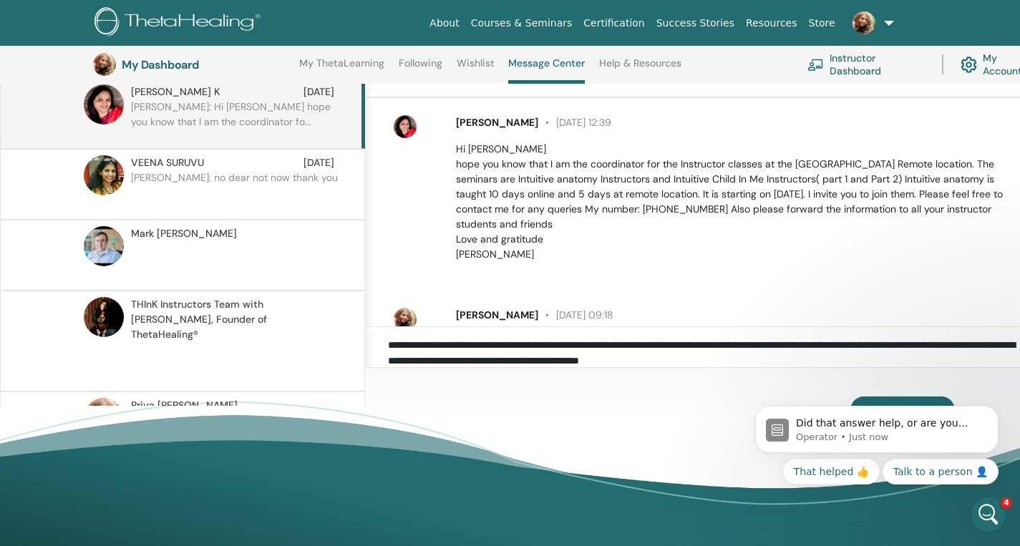
scroll to position [176, 0]
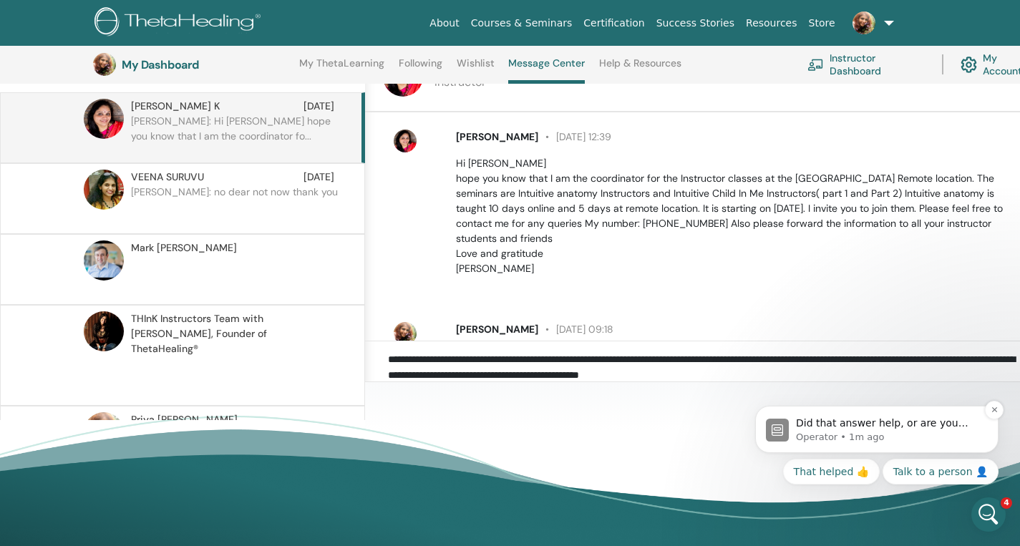
click at [845, 423] on p "Did that answer help, or are you looking for something else?" at bounding box center [888, 424] width 185 height 14
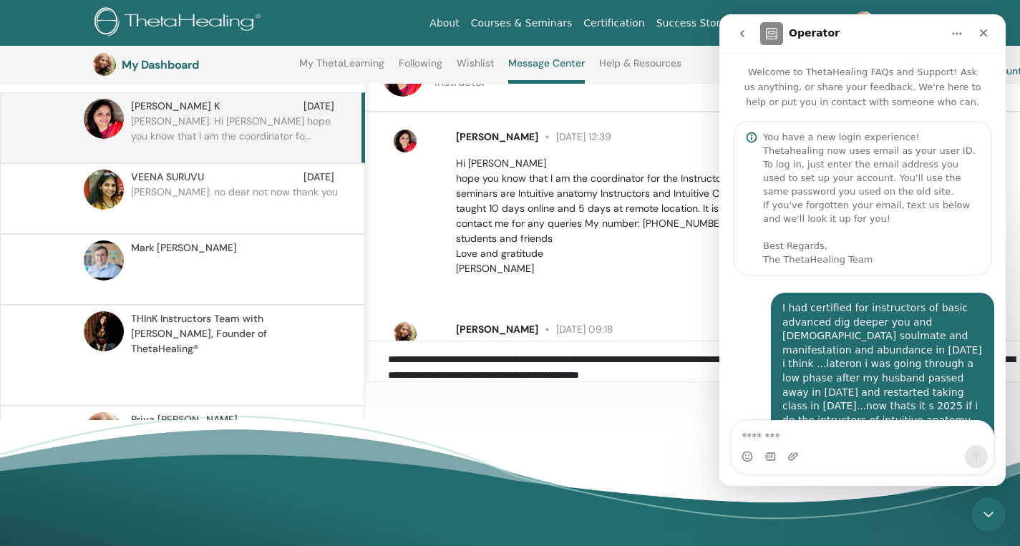
scroll to position [520, 0]
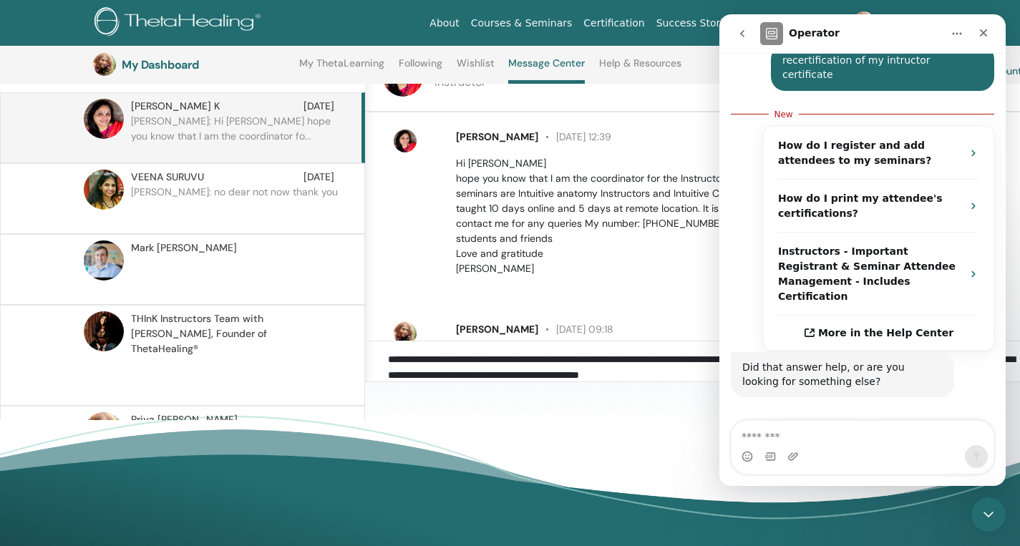
click at [915, 424] on button "Talk to a person 👤" at bounding box center [929, 438] width 116 height 29
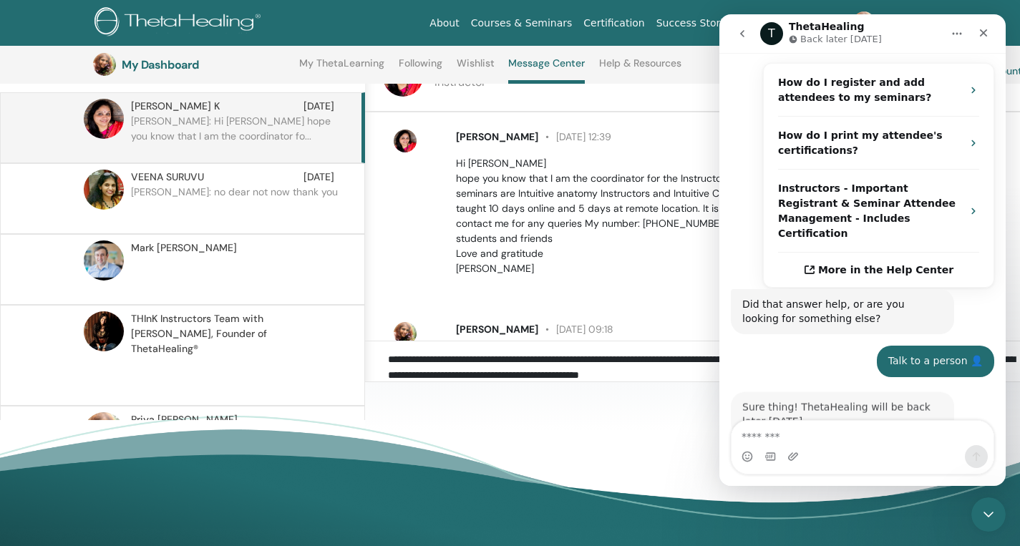
scroll to position [599, 0]
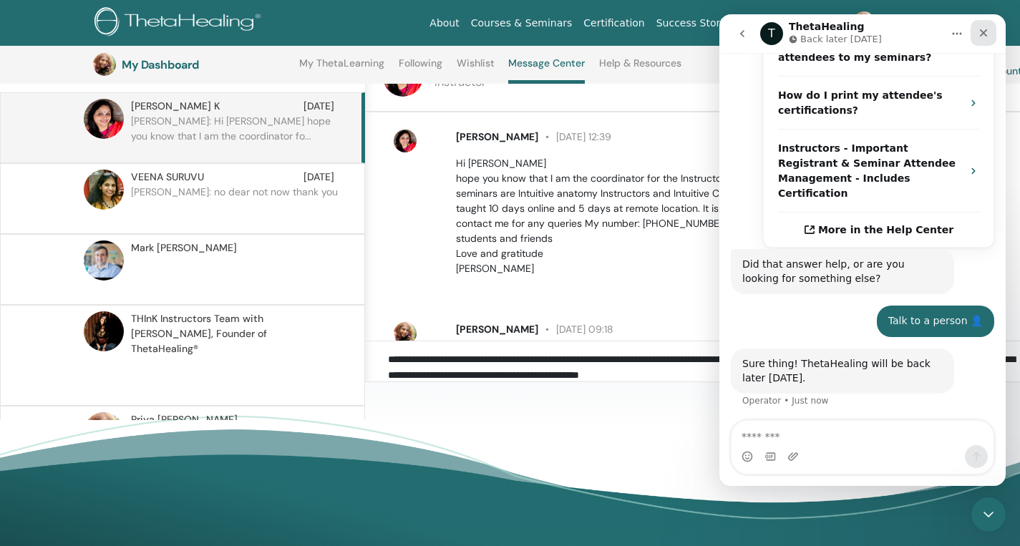
click at [986, 35] on icon "Close" at bounding box center [984, 33] width 8 height 8
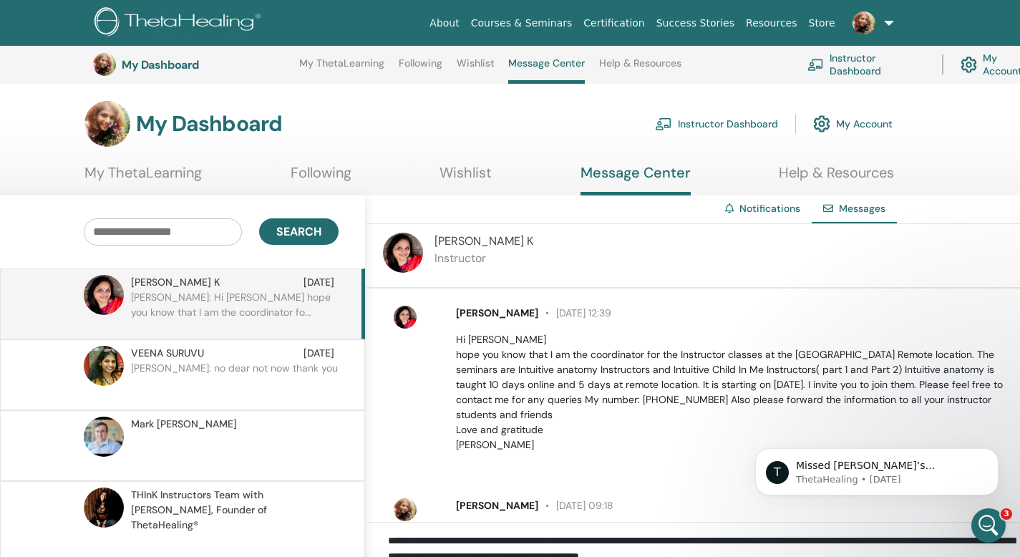
scroll to position [588, 0]
